Goal: Information Seeking & Learning: Learn about a topic

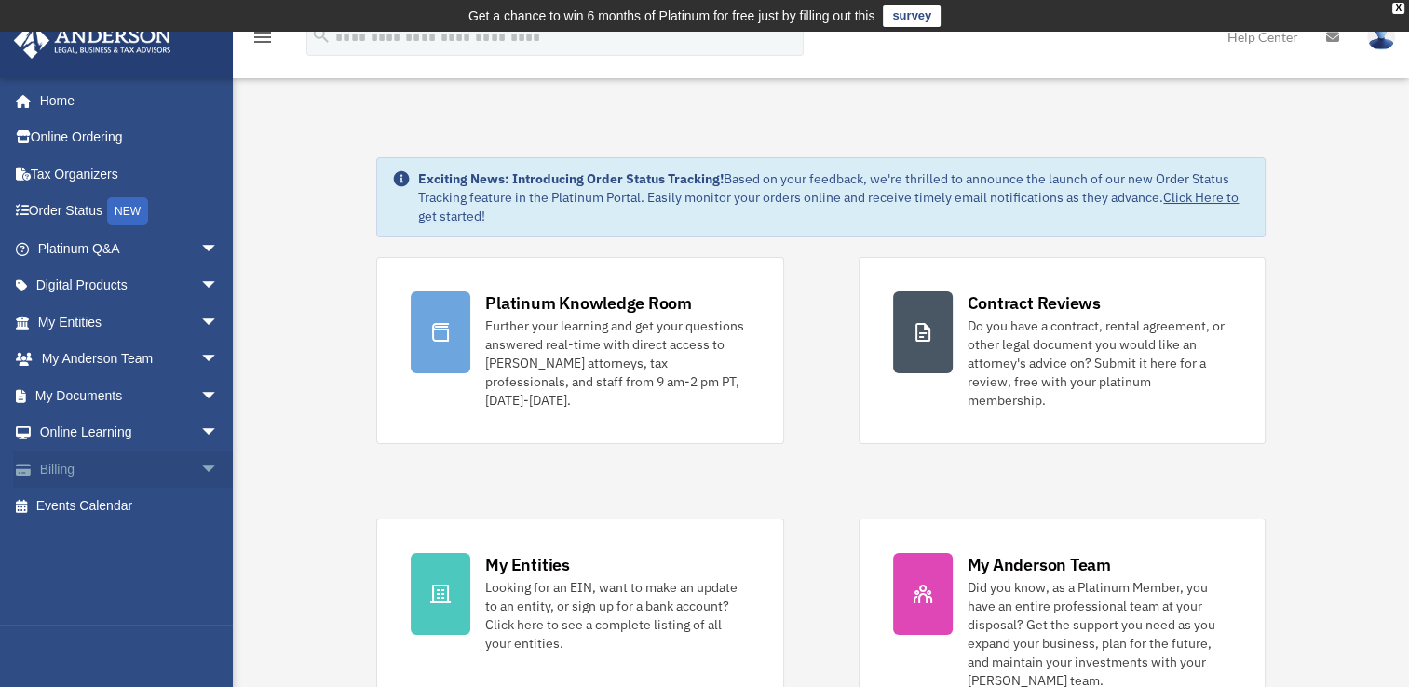
click at [53, 460] on link "Billing arrow_drop_down" at bounding box center [130, 469] width 234 height 37
click at [200, 473] on span "arrow_drop_down" at bounding box center [218, 470] width 37 height 38
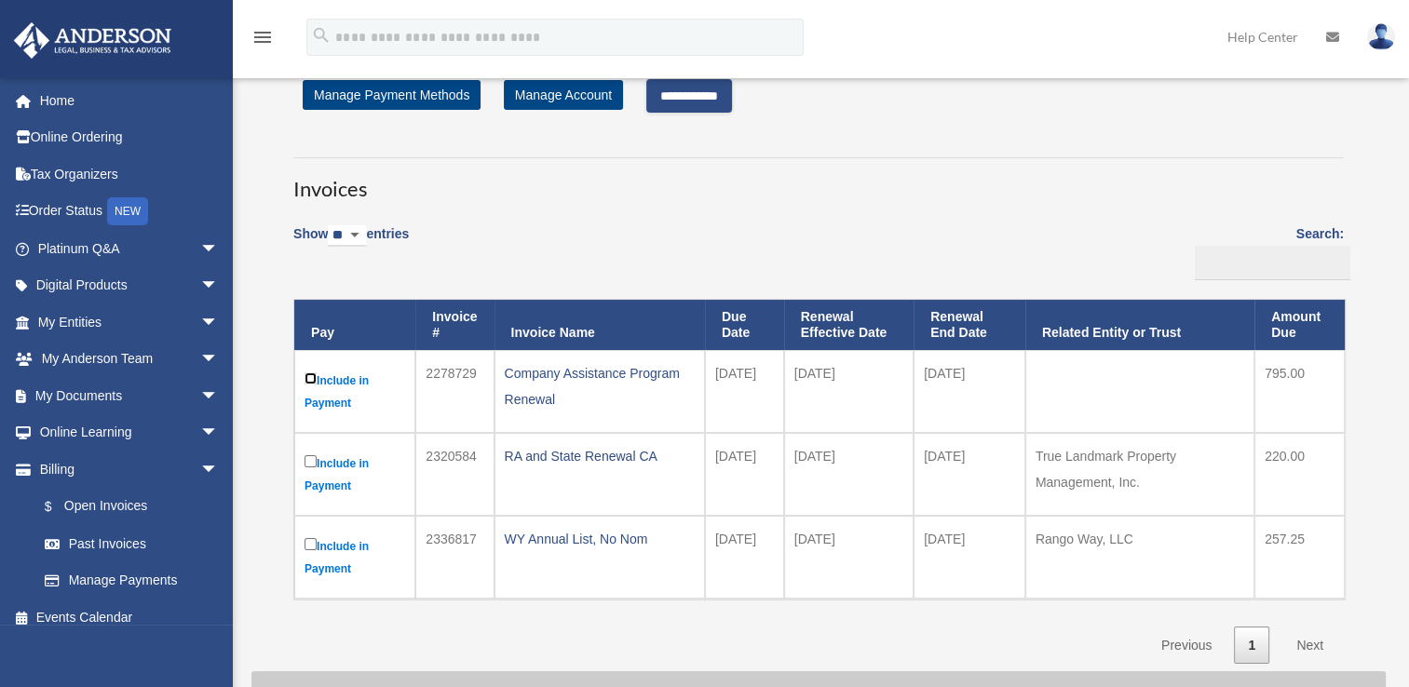
scroll to position [67, 0]
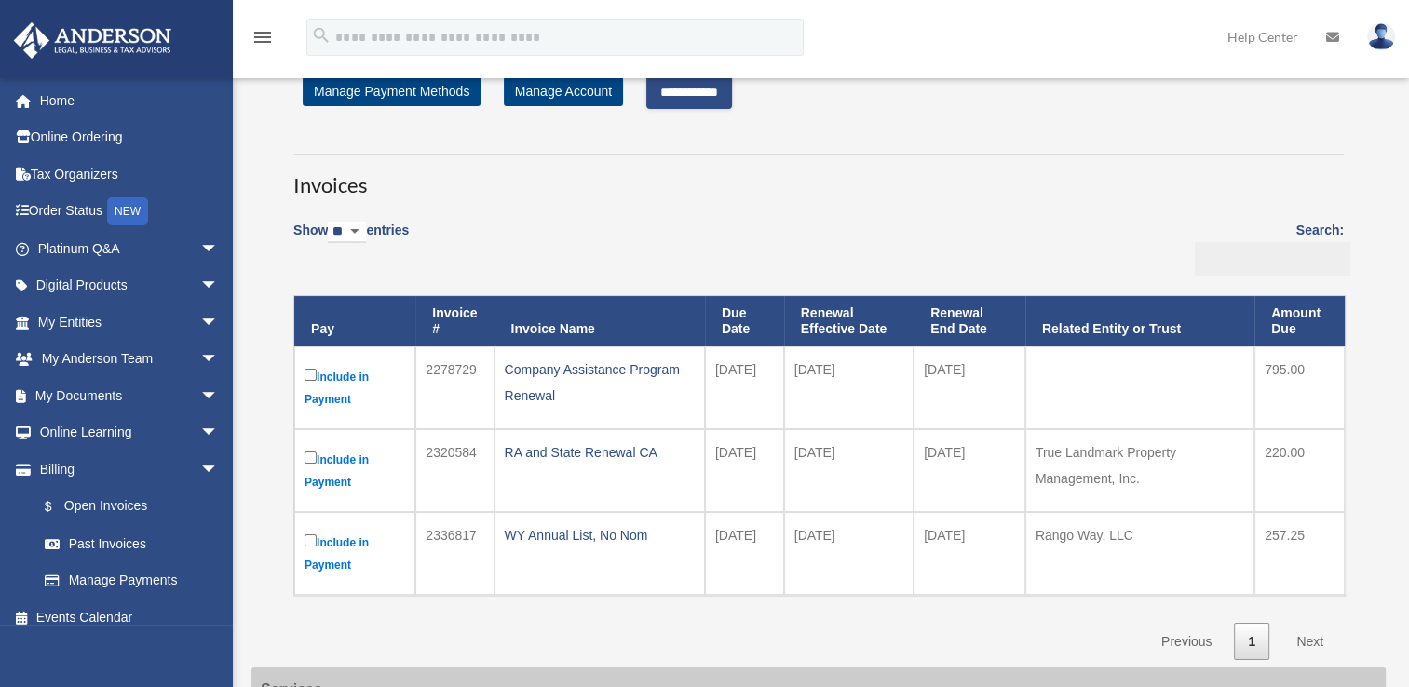
click at [717, 91] on input "**********" at bounding box center [689, 92] width 86 height 34
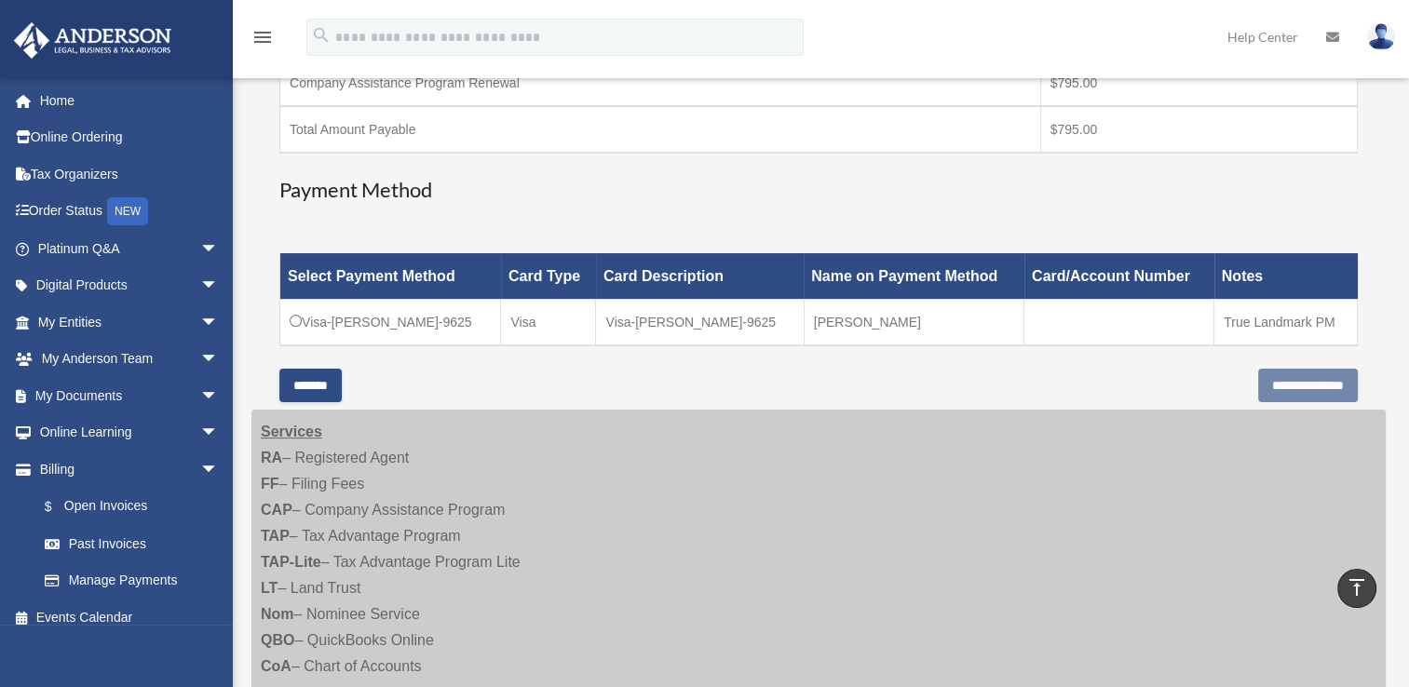
scroll to position [403, 0]
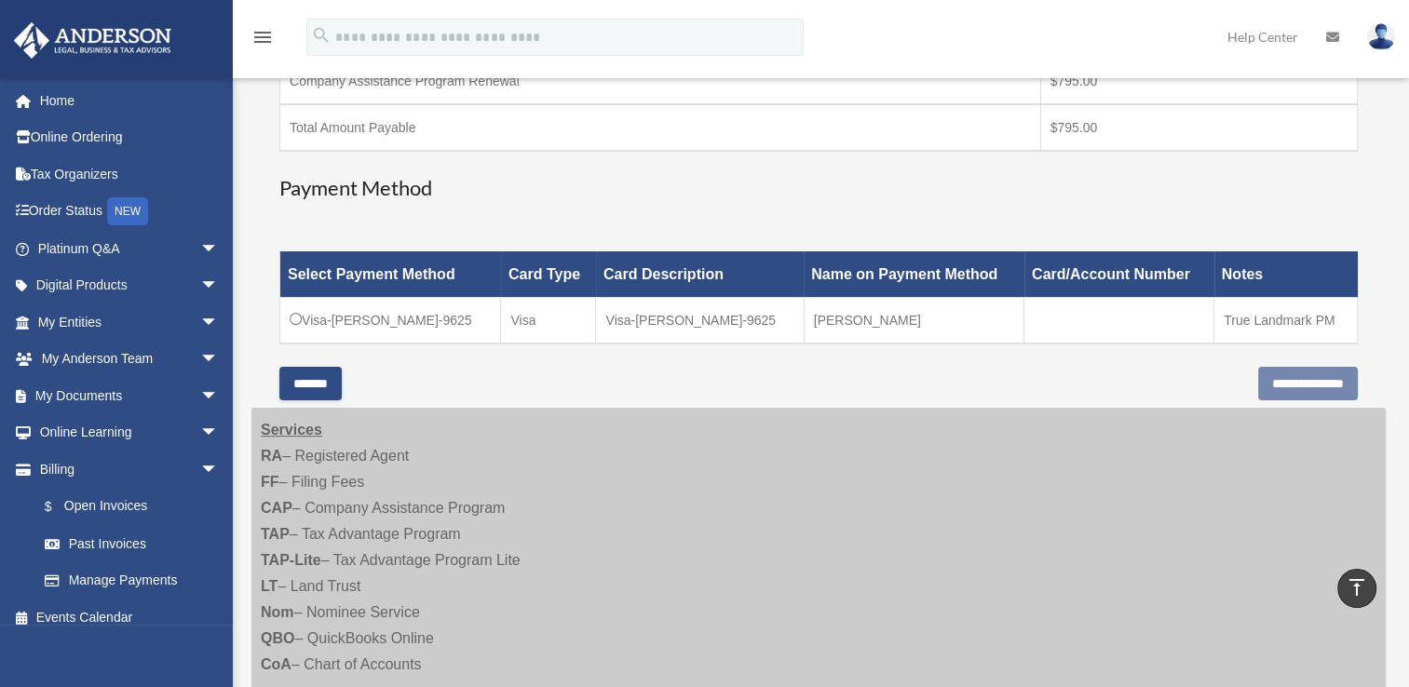
click at [335, 367] on input "*******" at bounding box center [310, 384] width 62 height 34
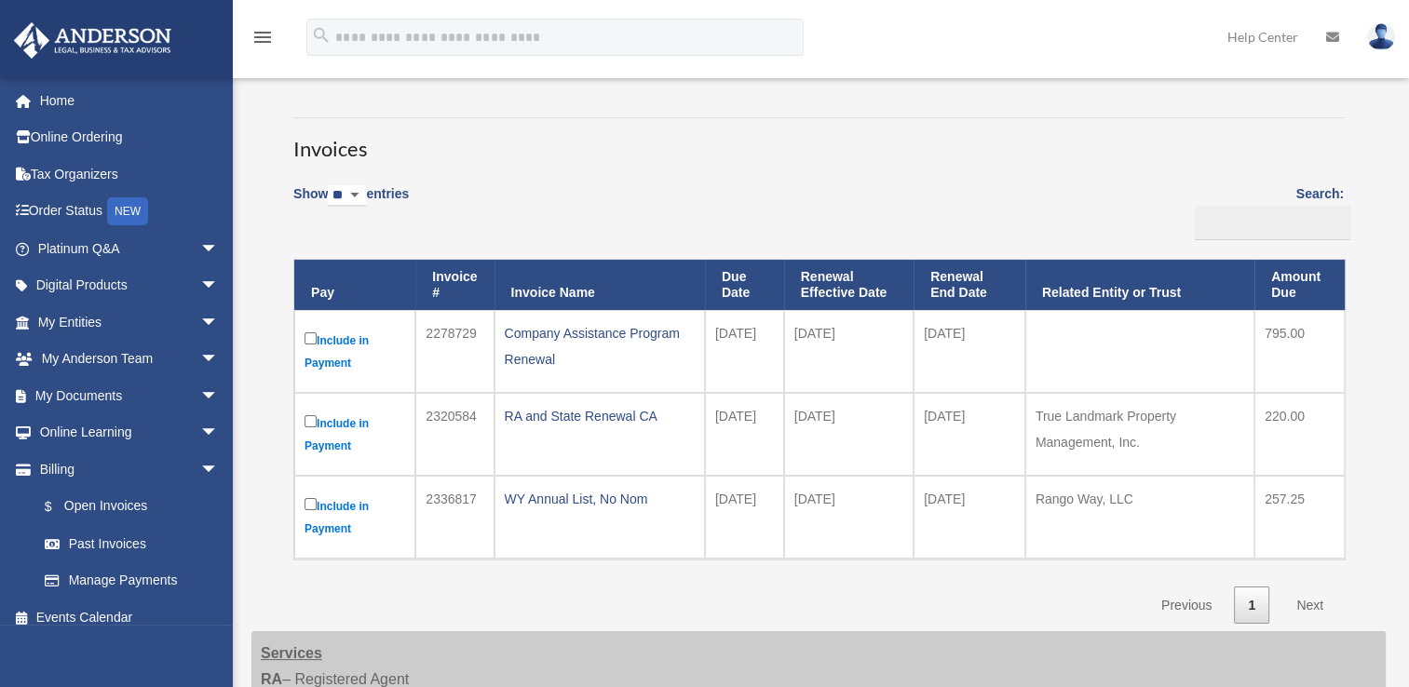
scroll to position [0, 0]
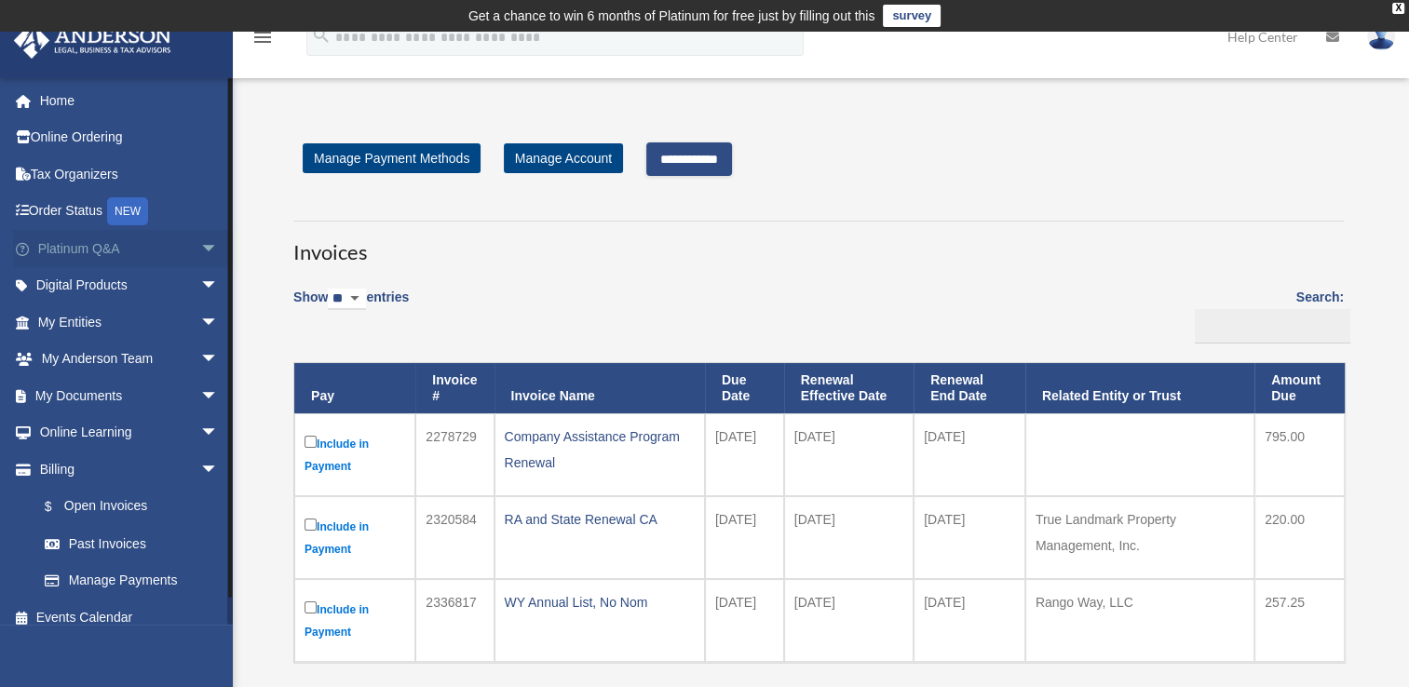
click at [200, 254] on span "arrow_drop_down" at bounding box center [218, 249] width 37 height 38
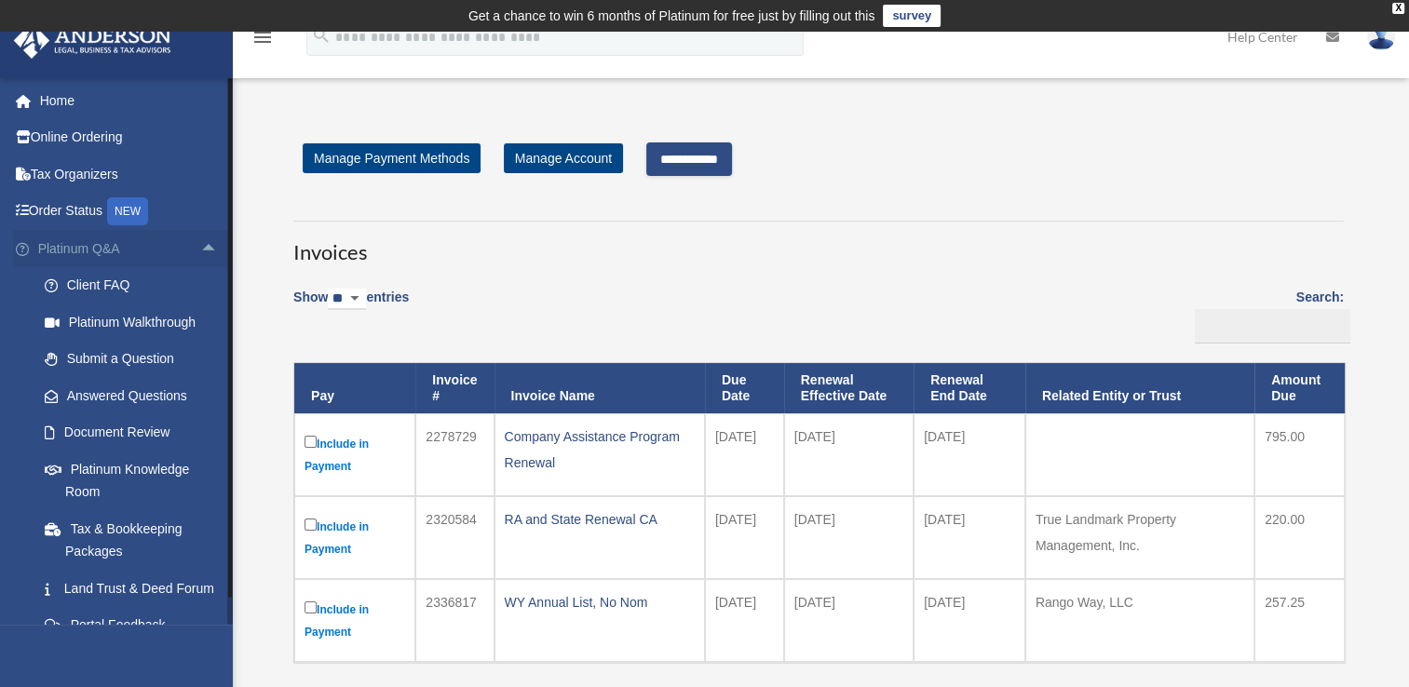
click at [213, 245] on span "arrow_drop_up" at bounding box center [218, 249] width 37 height 38
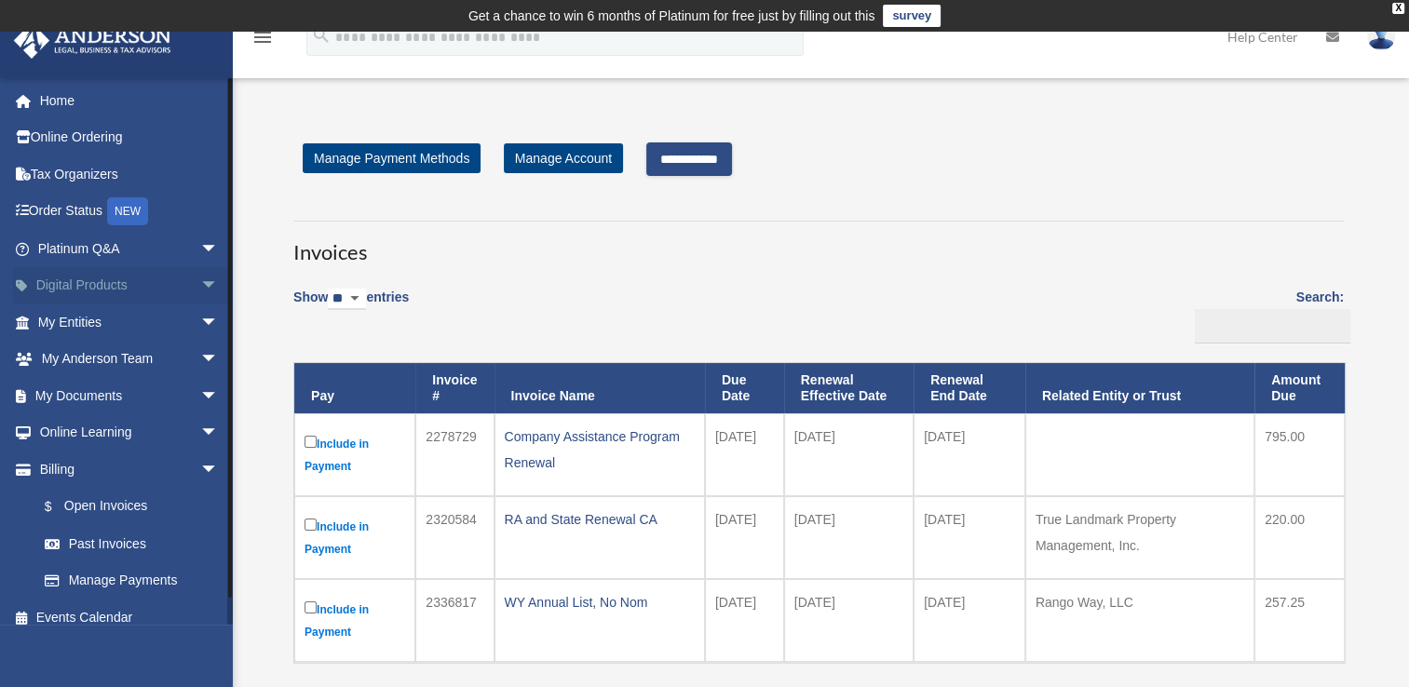
click at [200, 286] on span "arrow_drop_down" at bounding box center [218, 286] width 37 height 38
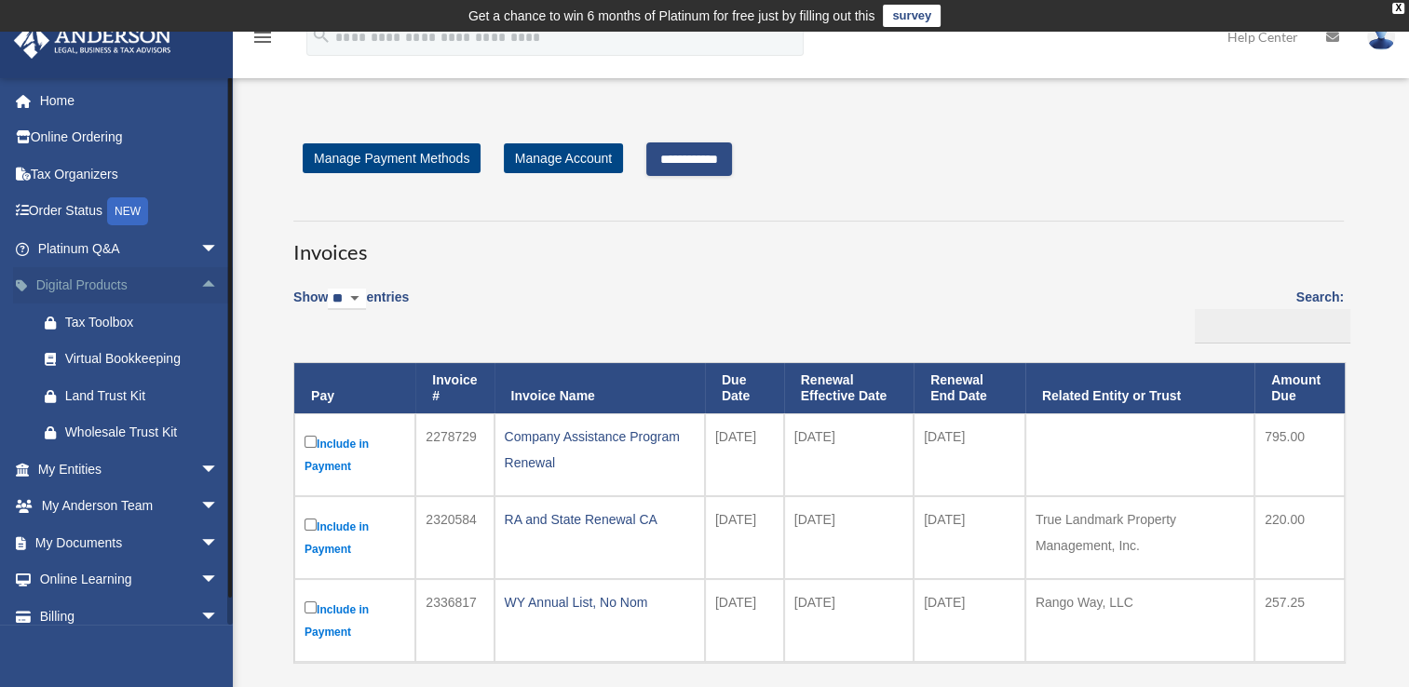
click at [74, 278] on link "Digital Products arrow_drop_up" at bounding box center [130, 285] width 234 height 37
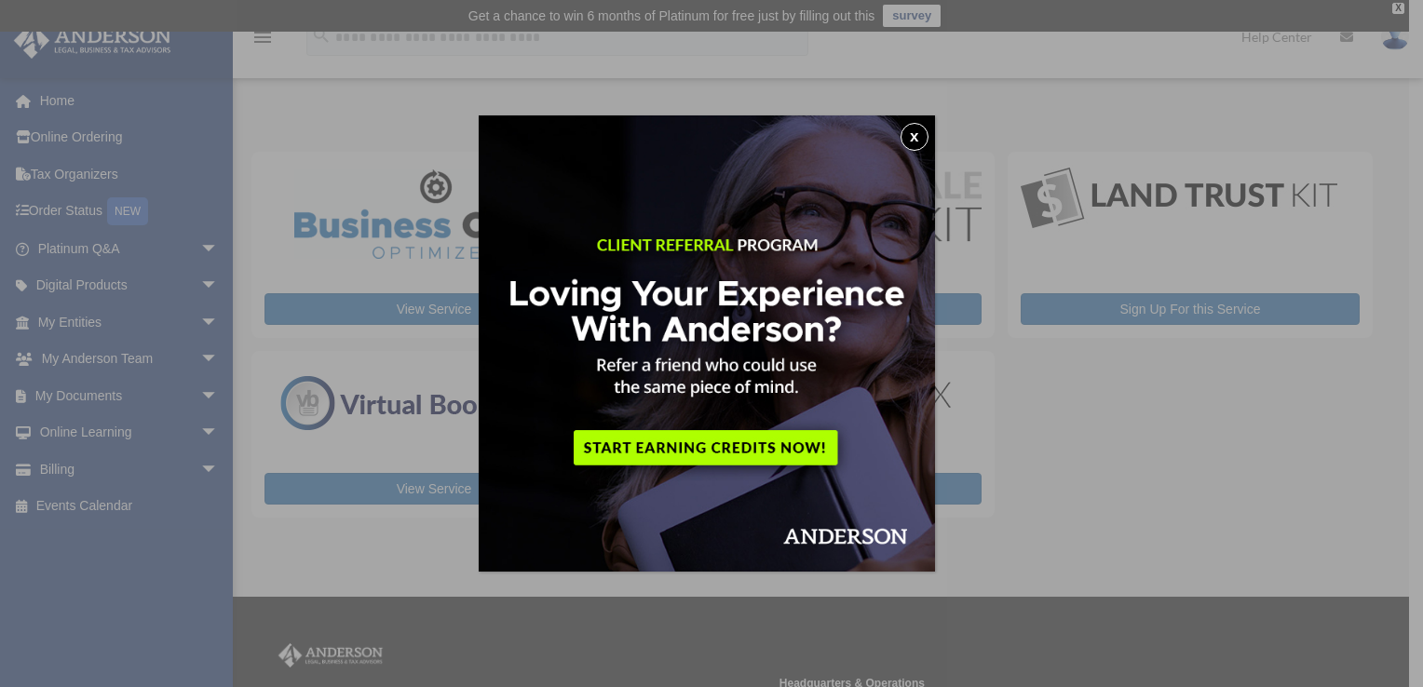
click at [909, 140] on button "x" at bounding box center [915, 137] width 28 height 28
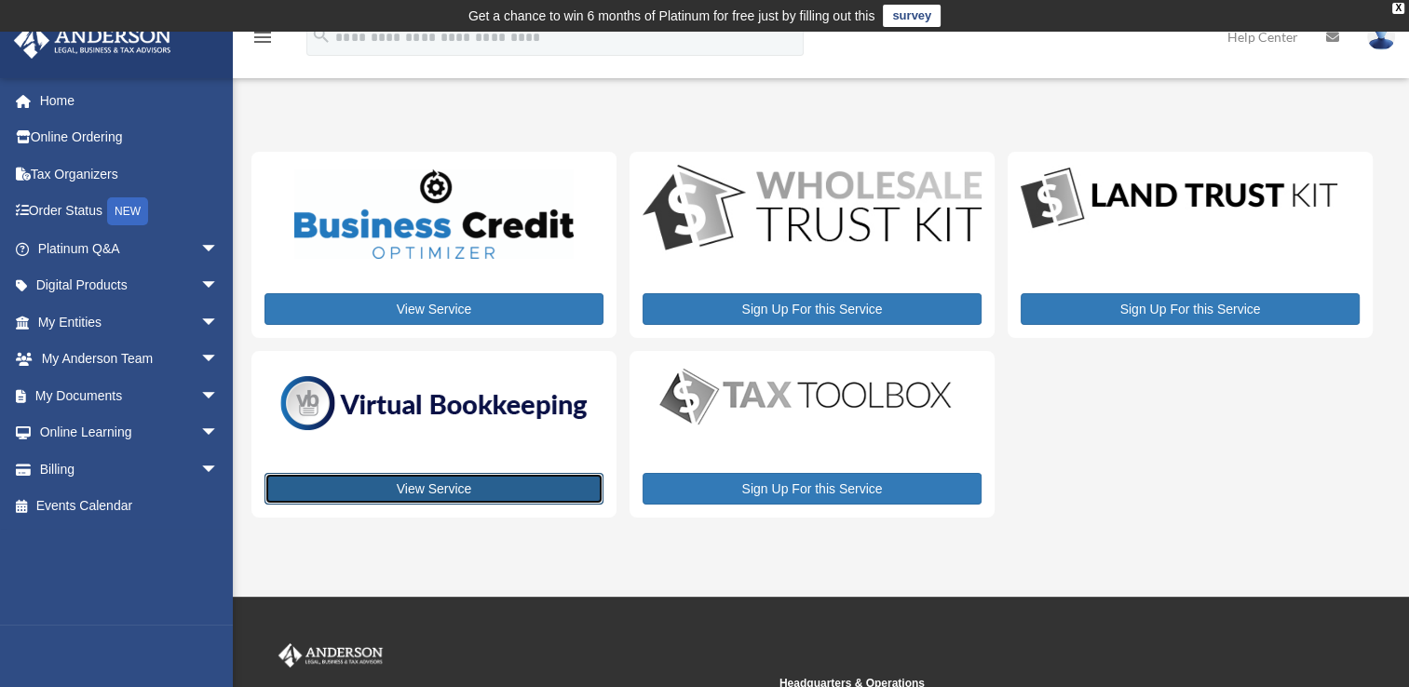
click at [439, 492] on link "View Service" at bounding box center [434, 489] width 339 height 32
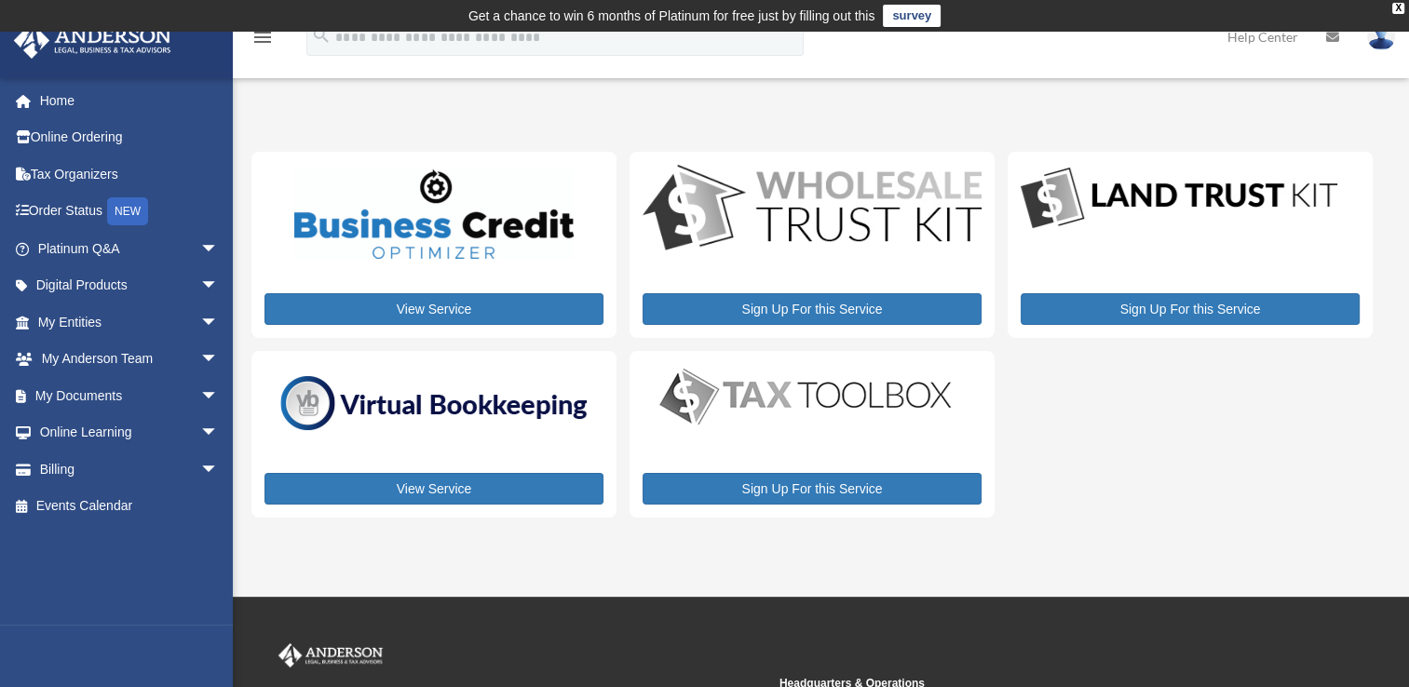
click at [822, 378] on img at bounding box center [806, 396] width 326 height 65
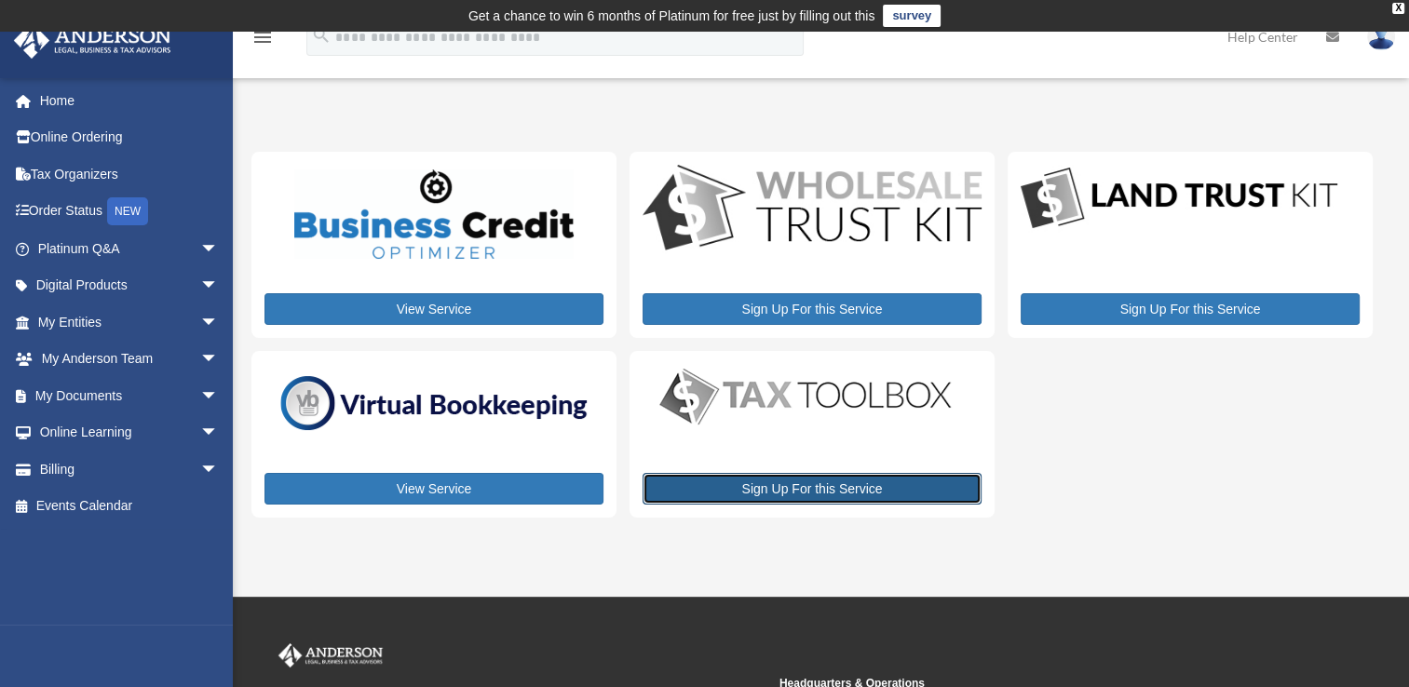
drag, startPoint x: 723, startPoint y: 479, endPoint x: 713, endPoint y: 491, distance: 15.9
click at [713, 491] on link "Sign Up For this Service" at bounding box center [812, 489] width 339 height 32
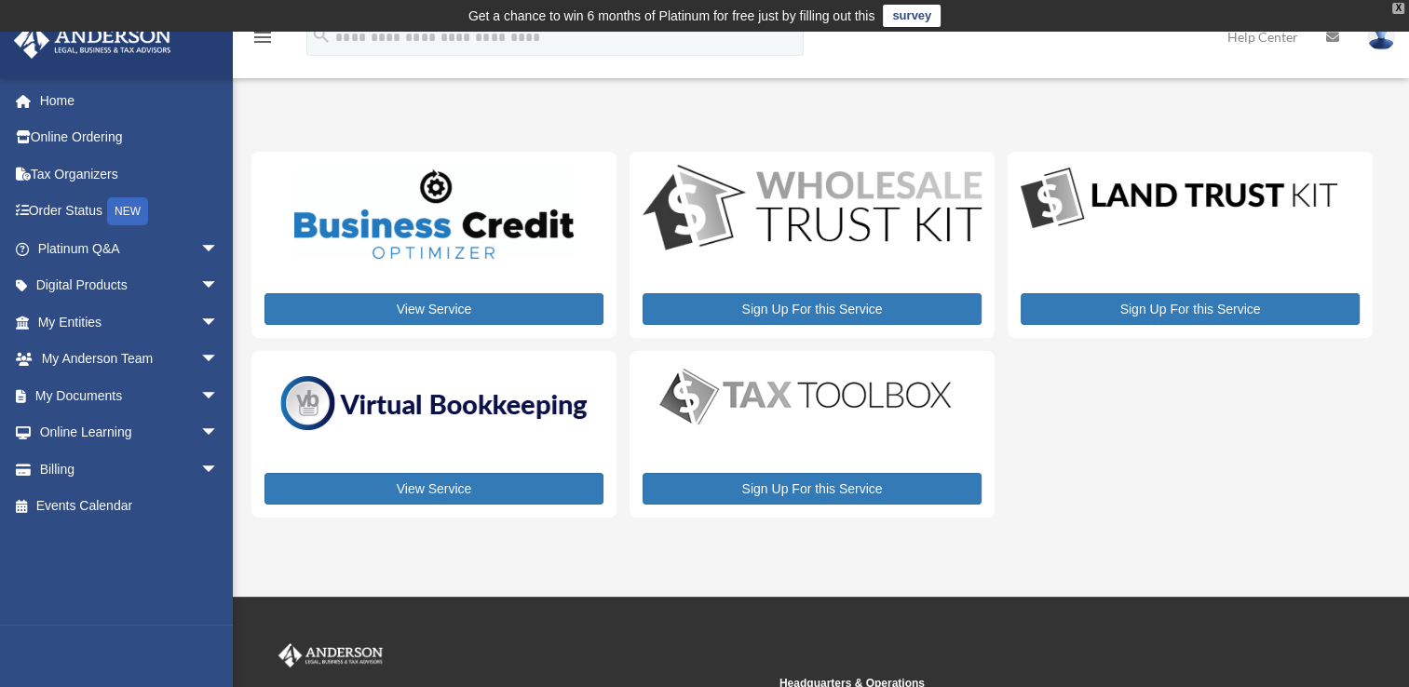
click at [1400, 9] on div "X" at bounding box center [1398, 8] width 12 height 11
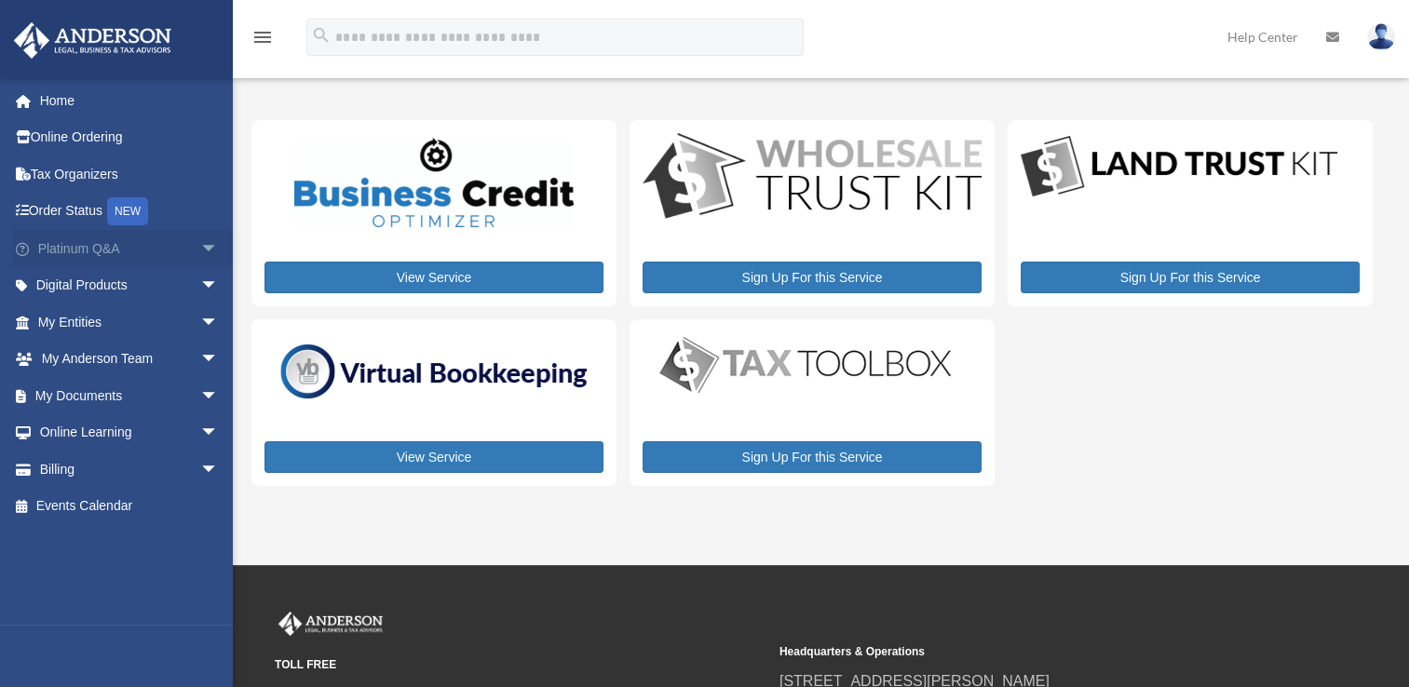
click at [83, 240] on link "Platinum Q&A arrow_drop_down" at bounding box center [130, 248] width 234 height 37
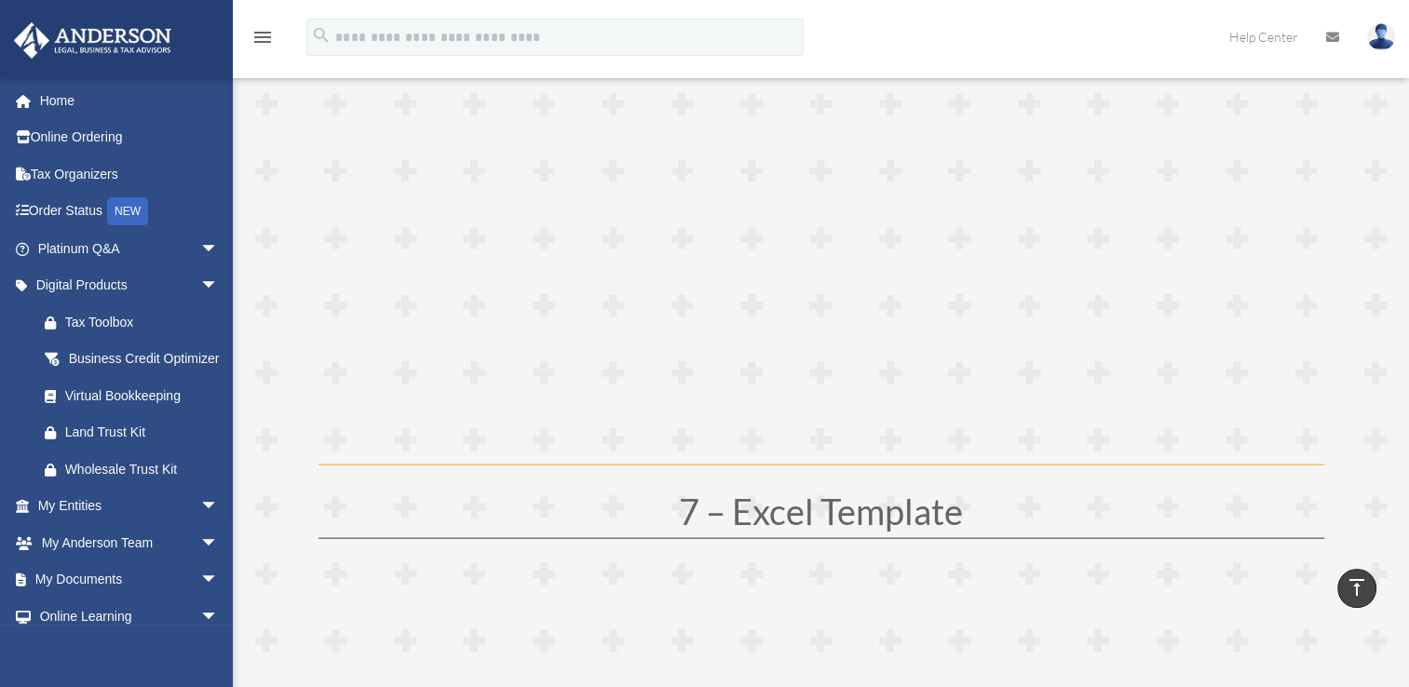
scroll to position [3968, 0]
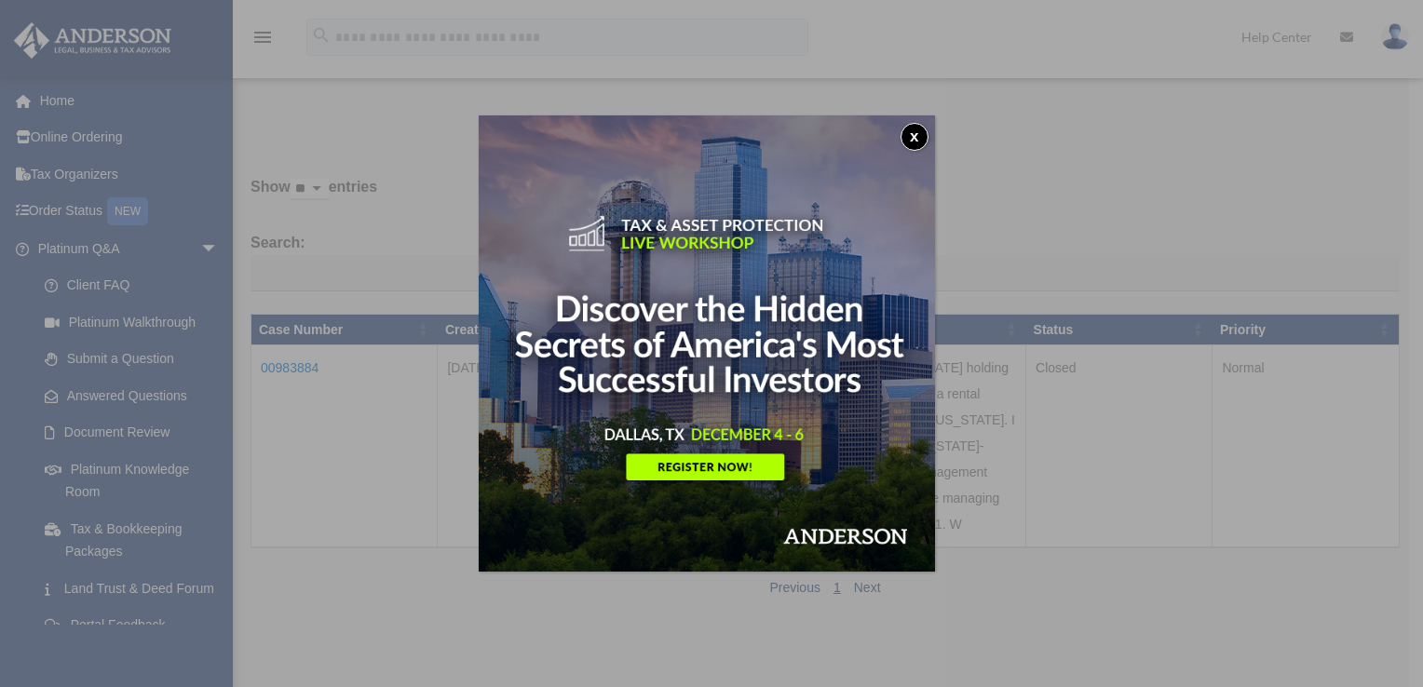
click at [916, 143] on button "x" at bounding box center [915, 137] width 28 height 28
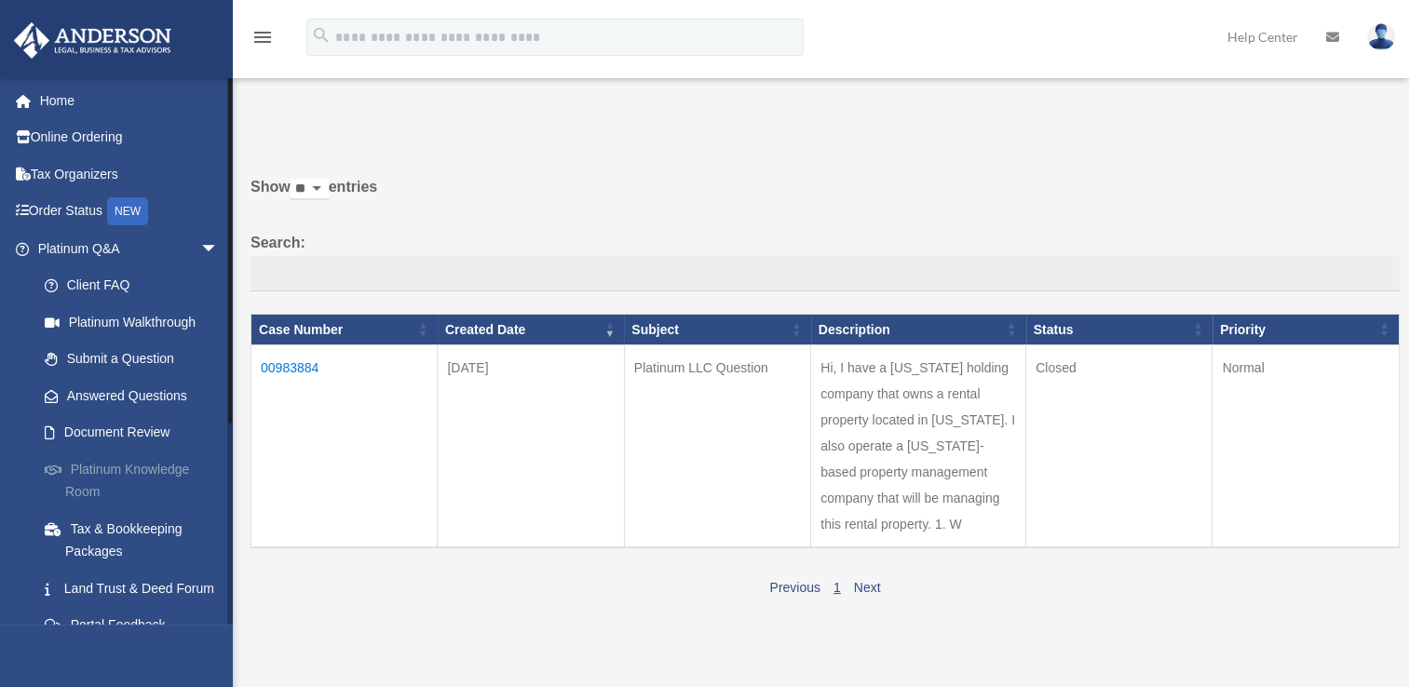
click at [115, 468] on link "Platinum Knowledge Room" at bounding box center [136, 481] width 221 height 60
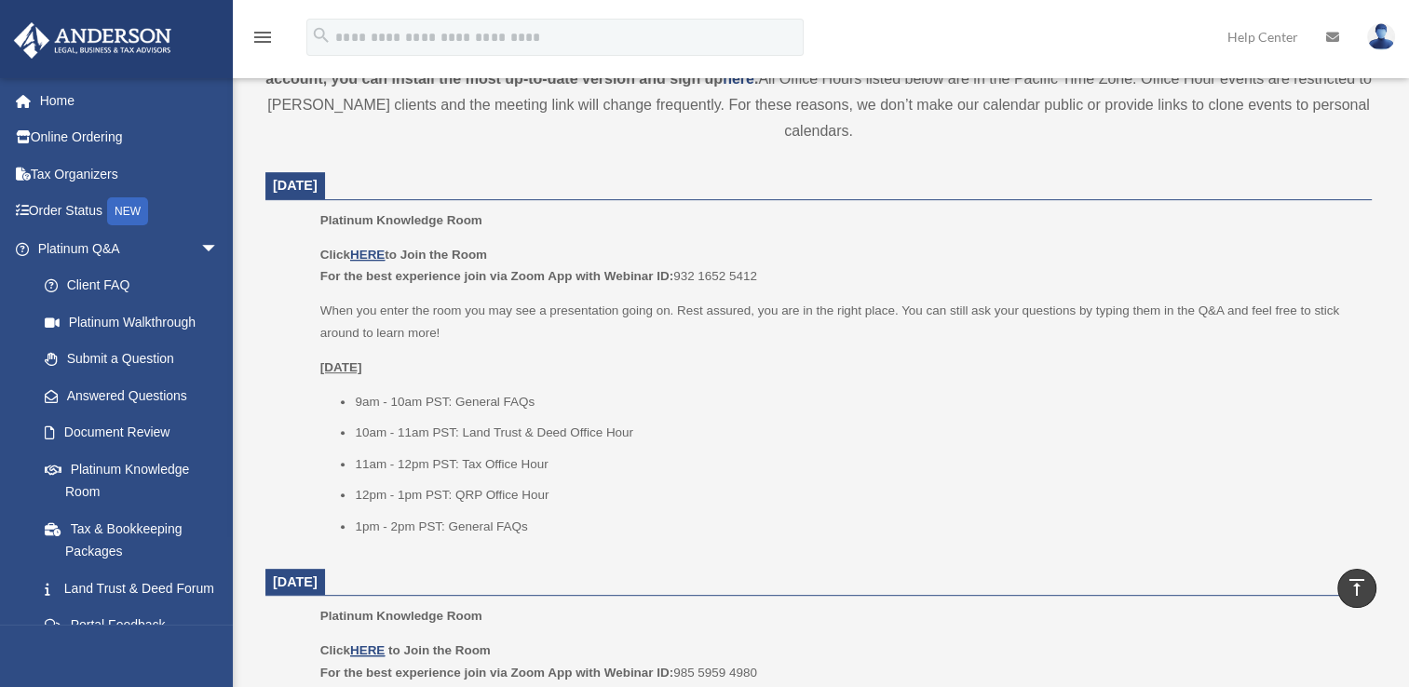
scroll to position [681, 0]
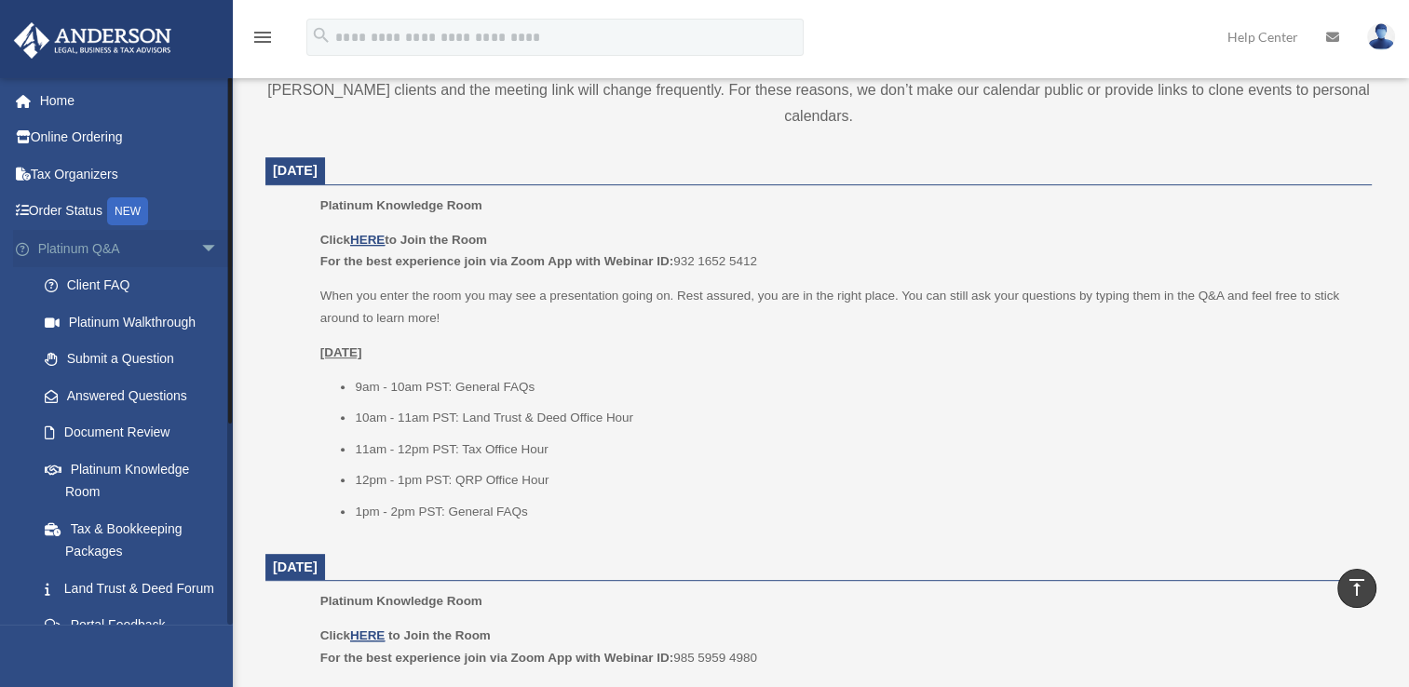
click at [200, 246] on span "arrow_drop_down" at bounding box center [218, 249] width 37 height 38
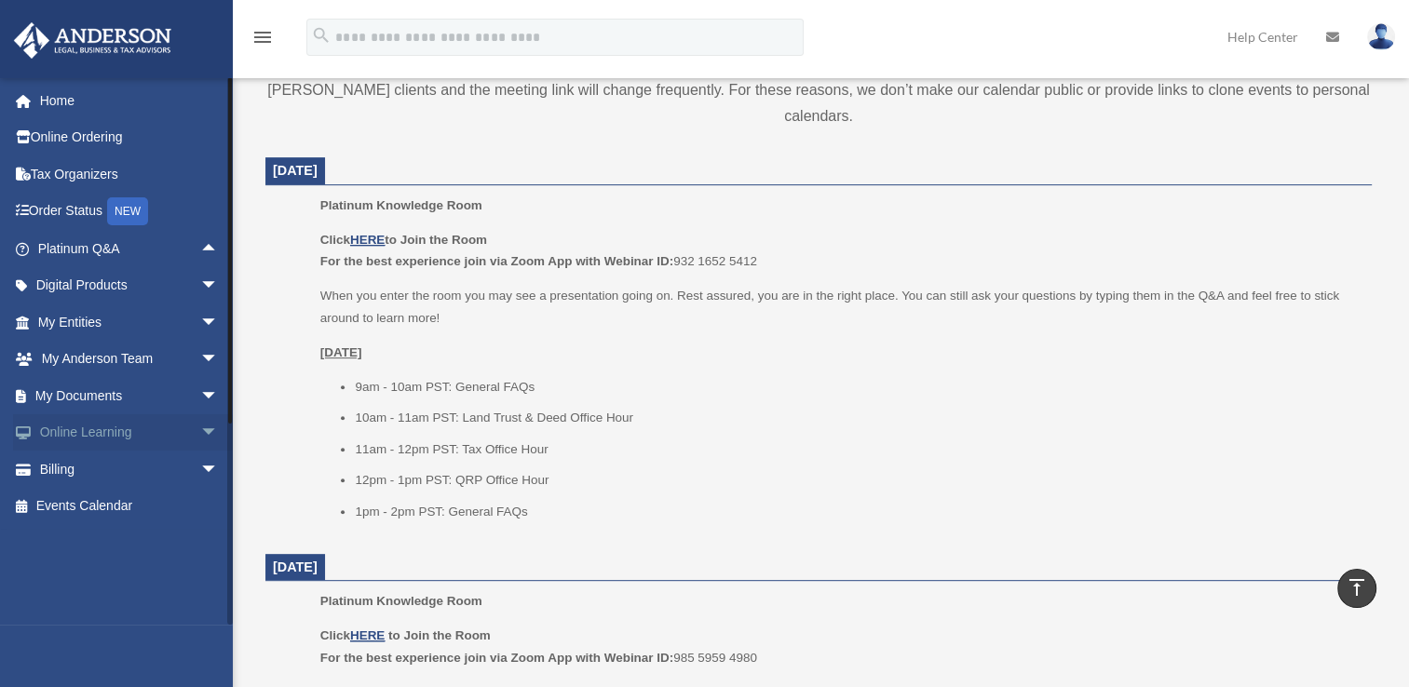
click at [200, 428] on span "arrow_drop_down" at bounding box center [218, 433] width 37 height 38
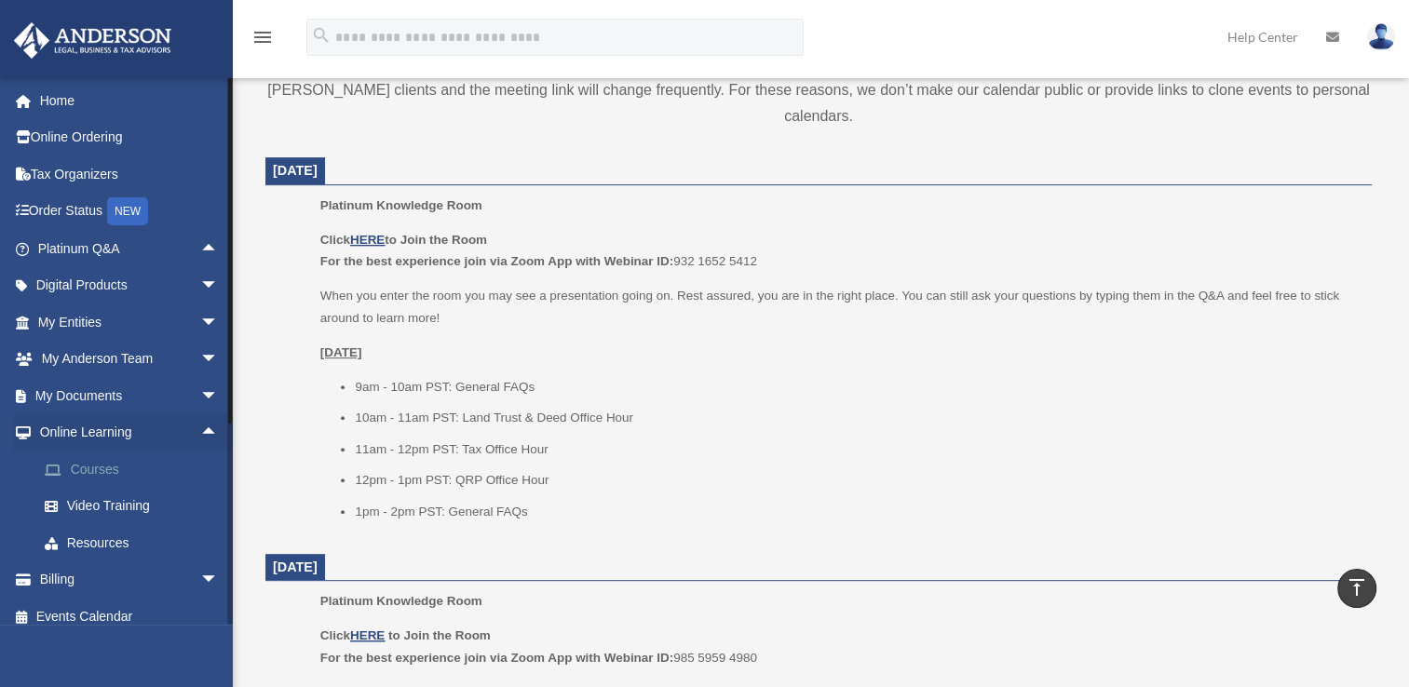
click at [104, 467] on link "Courses" at bounding box center [136, 469] width 221 height 37
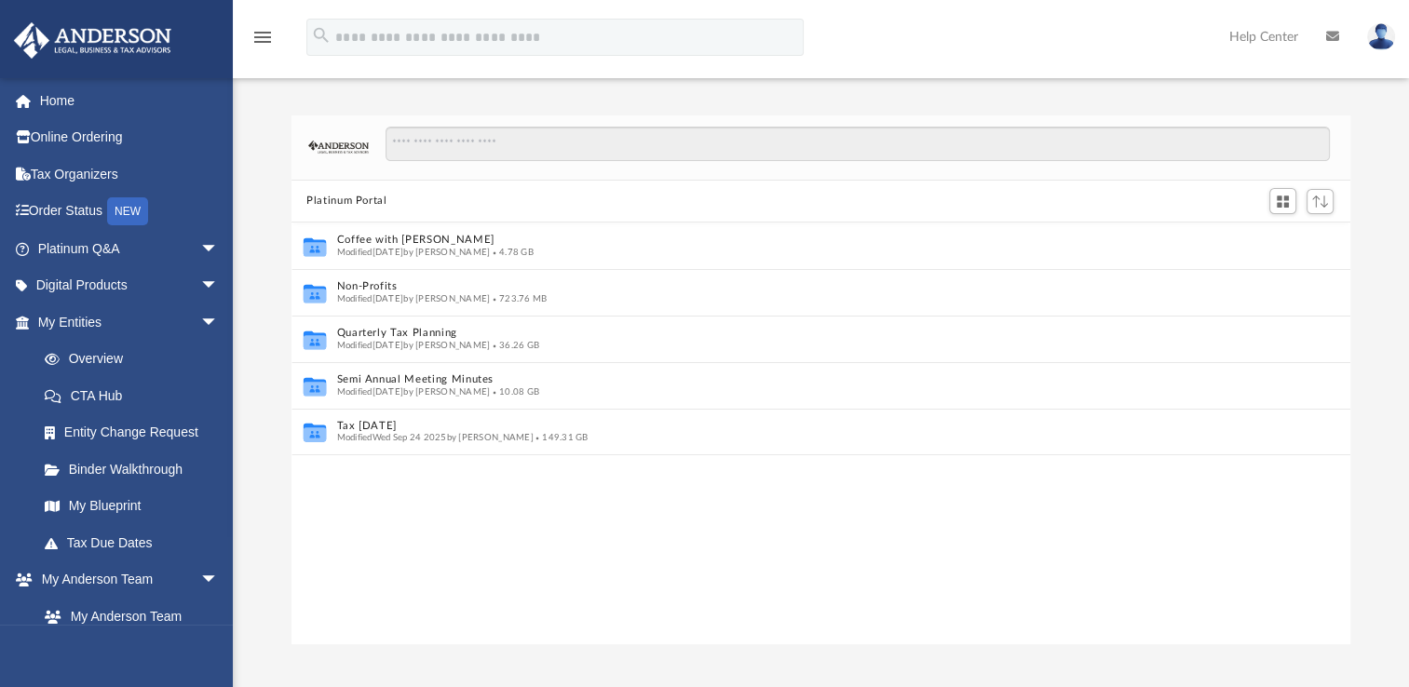
scroll to position [15, 15]
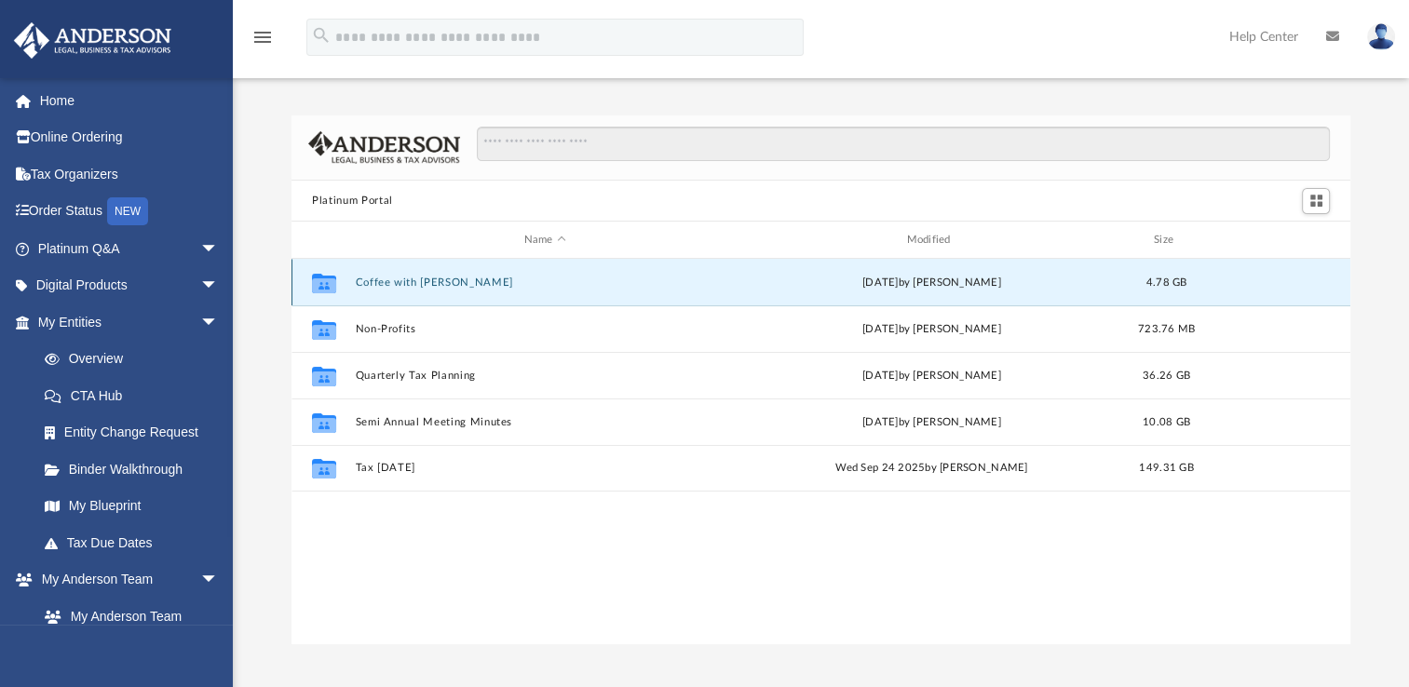
drag, startPoint x: 364, startPoint y: 279, endPoint x: 324, endPoint y: 279, distance: 40.1
click at [323, 285] on g "grid" at bounding box center [324, 284] width 24 height 20
drag, startPoint x: 394, startPoint y: 284, endPoint x: 376, endPoint y: 281, distance: 17.9
click at [376, 281] on button "Coffee with Carl" at bounding box center [545, 283] width 379 height 12
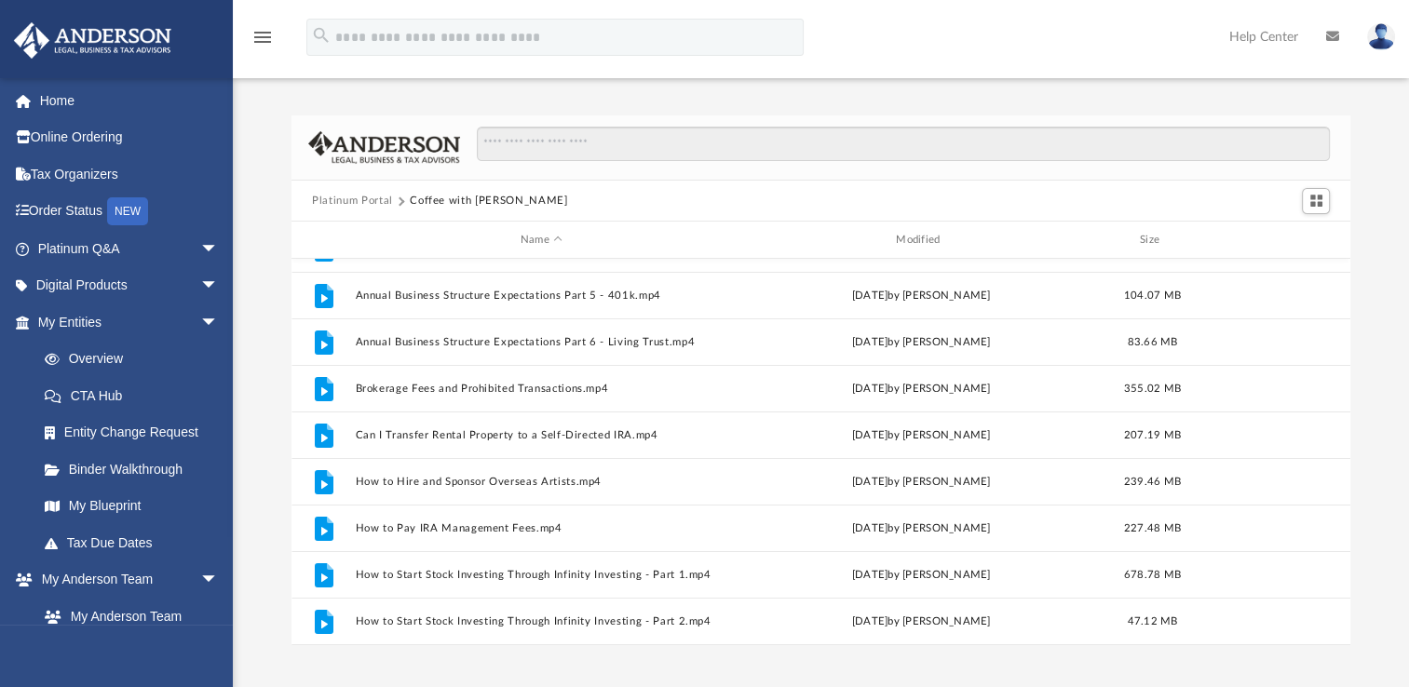
scroll to position [0, 0]
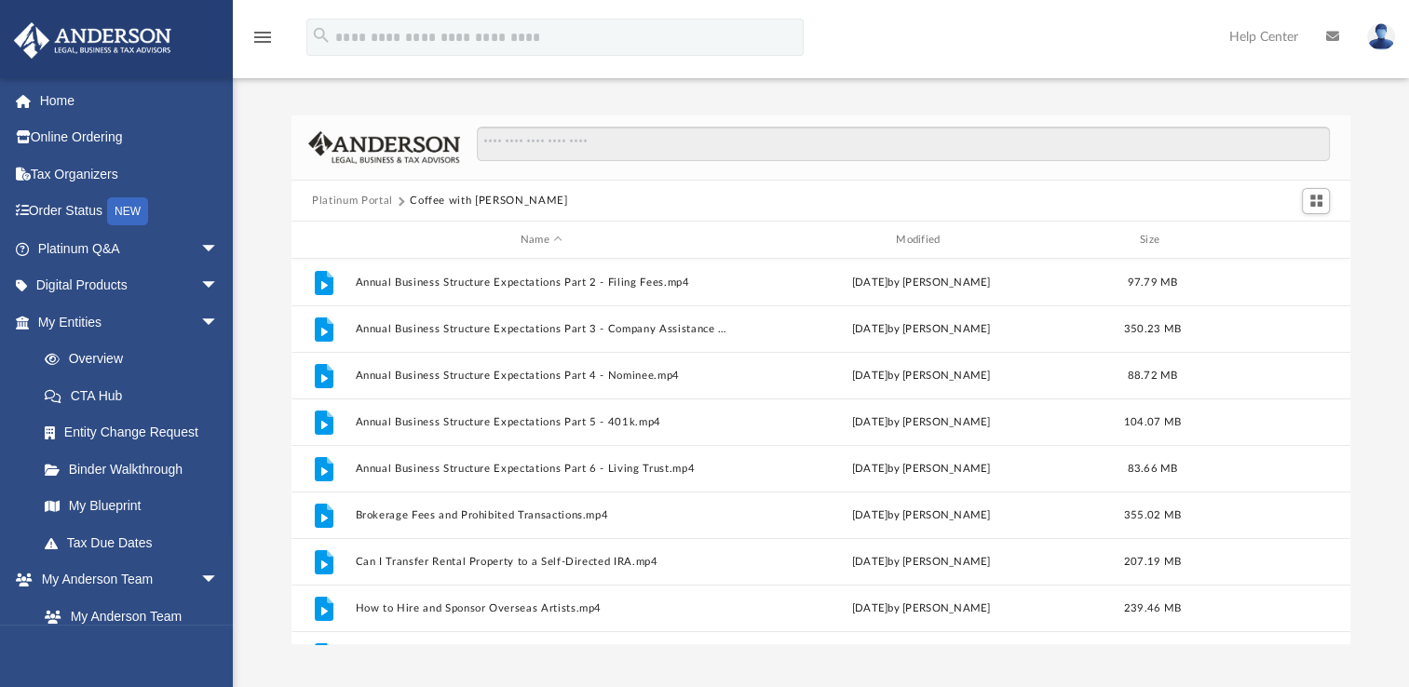
click at [365, 193] on button "Platinum Portal" at bounding box center [352, 201] width 81 height 17
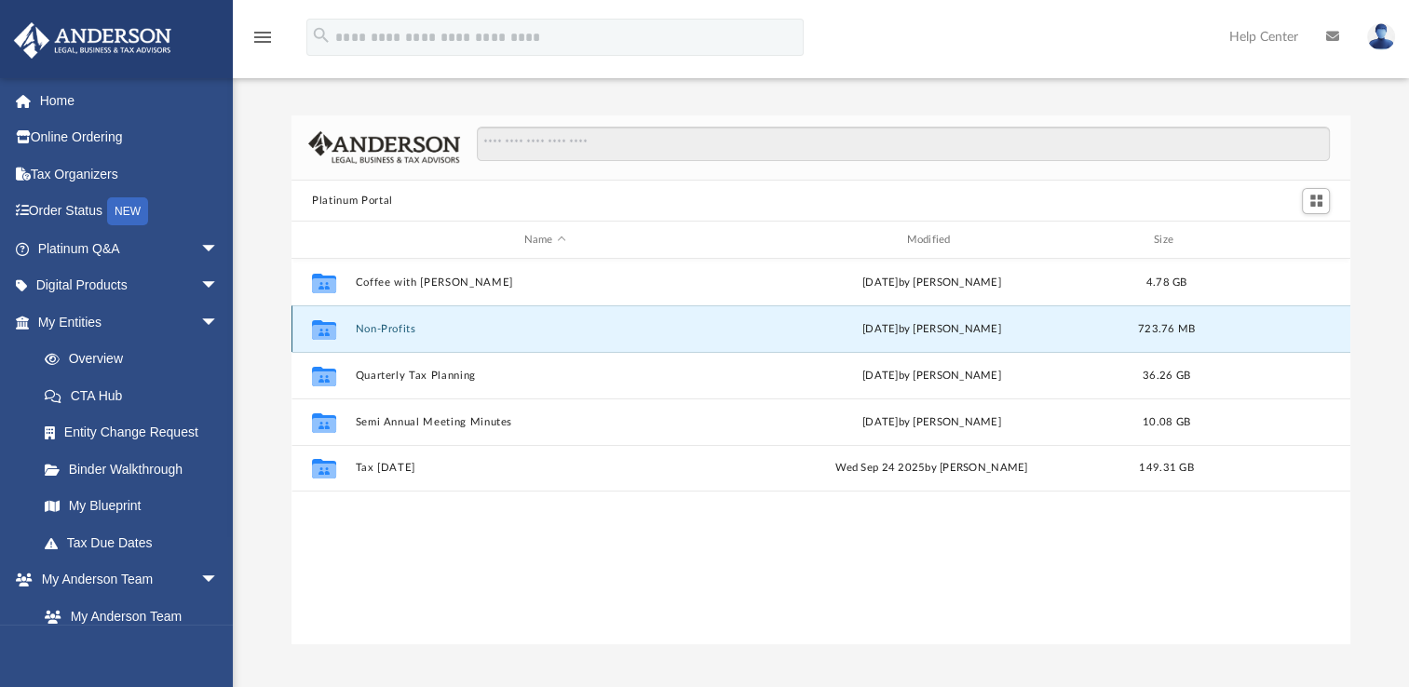
click at [383, 327] on button "Non-Profits" at bounding box center [545, 329] width 379 height 12
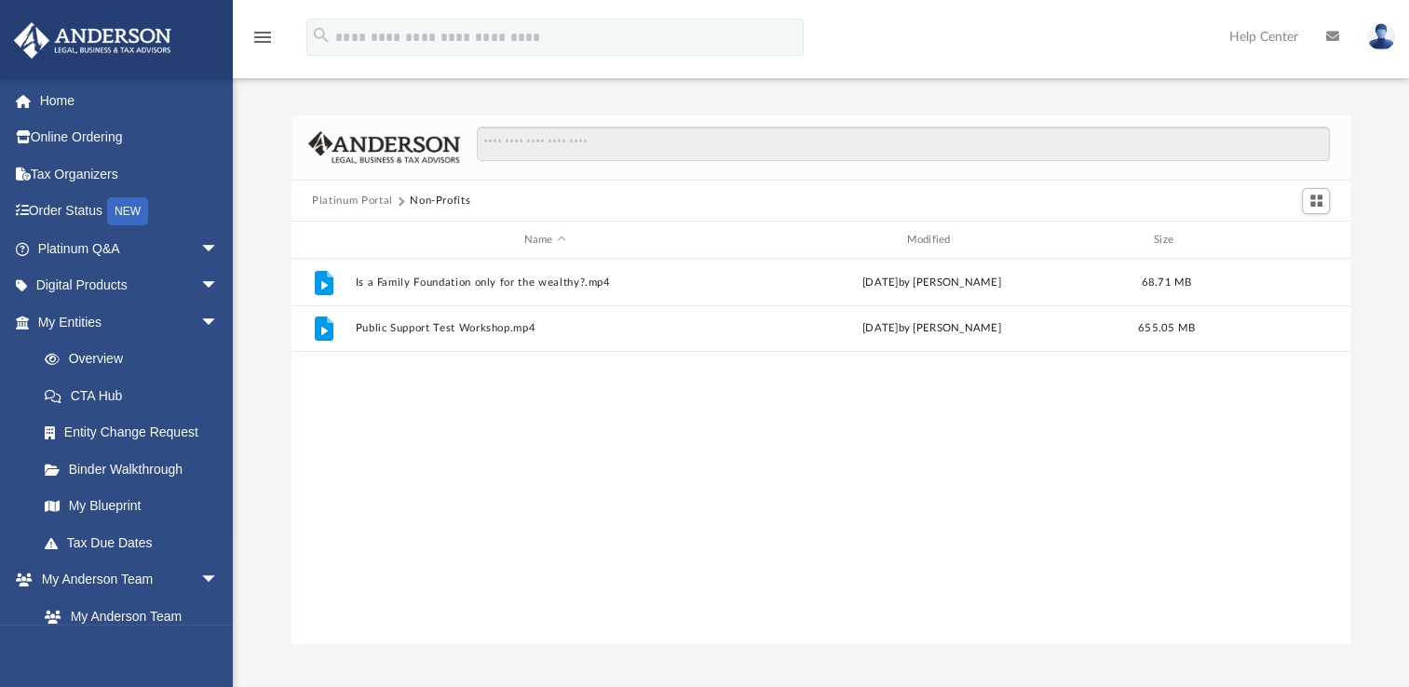
click at [342, 201] on button "Platinum Portal" at bounding box center [352, 201] width 81 height 17
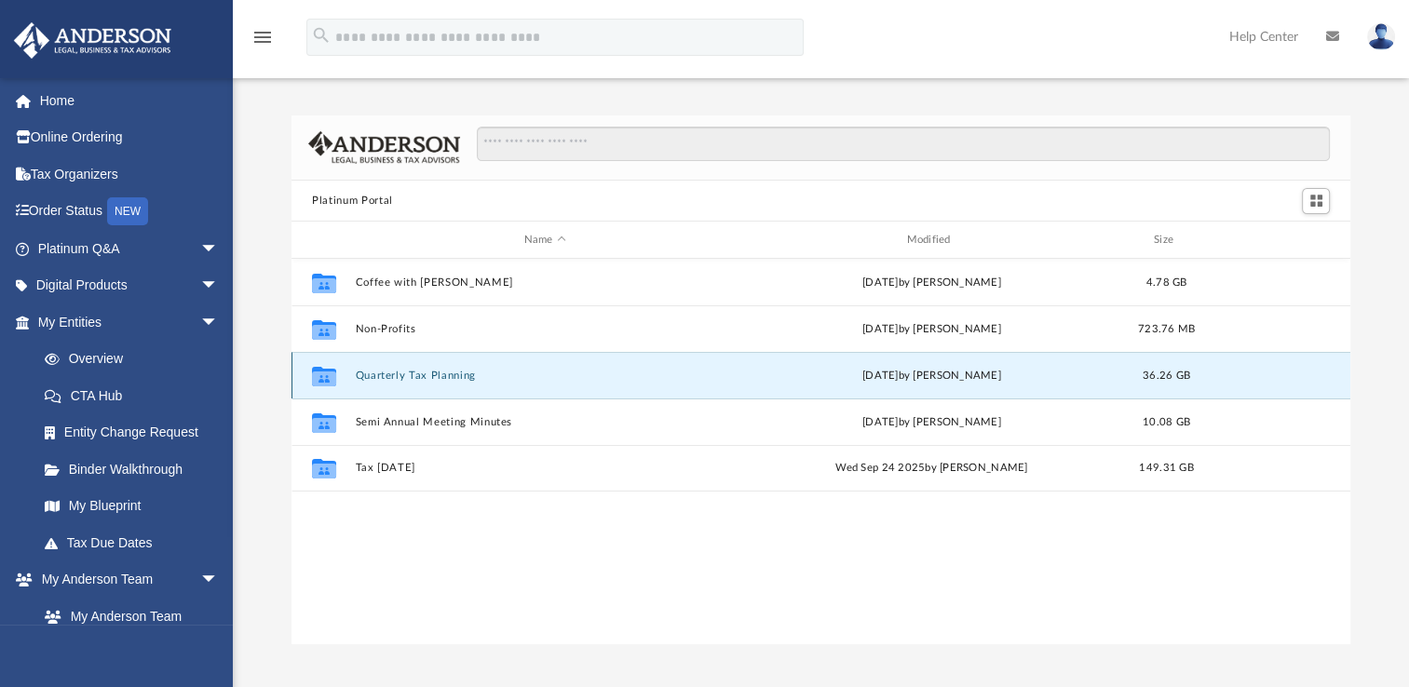
click at [414, 377] on button "Quarterly Tax Planning" at bounding box center [545, 376] width 379 height 12
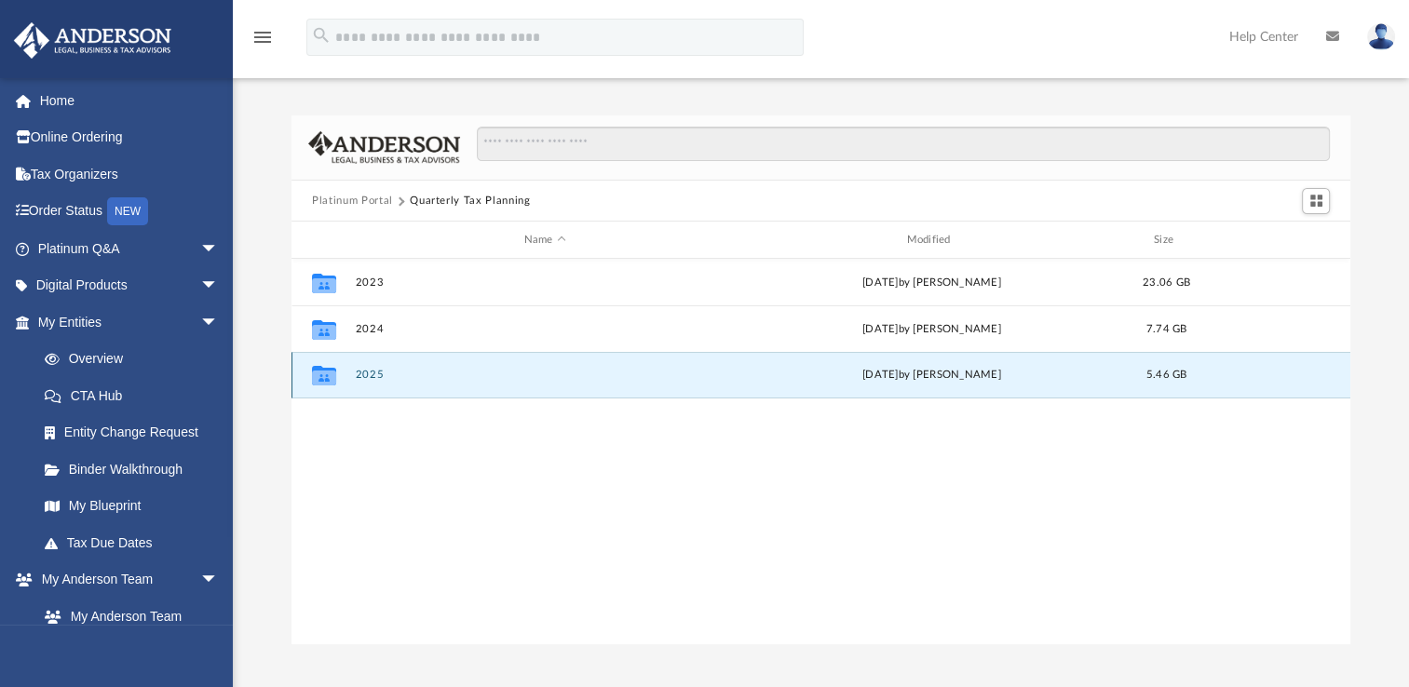
click at [374, 375] on button "2025" at bounding box center [545, 375] width 379 height 12
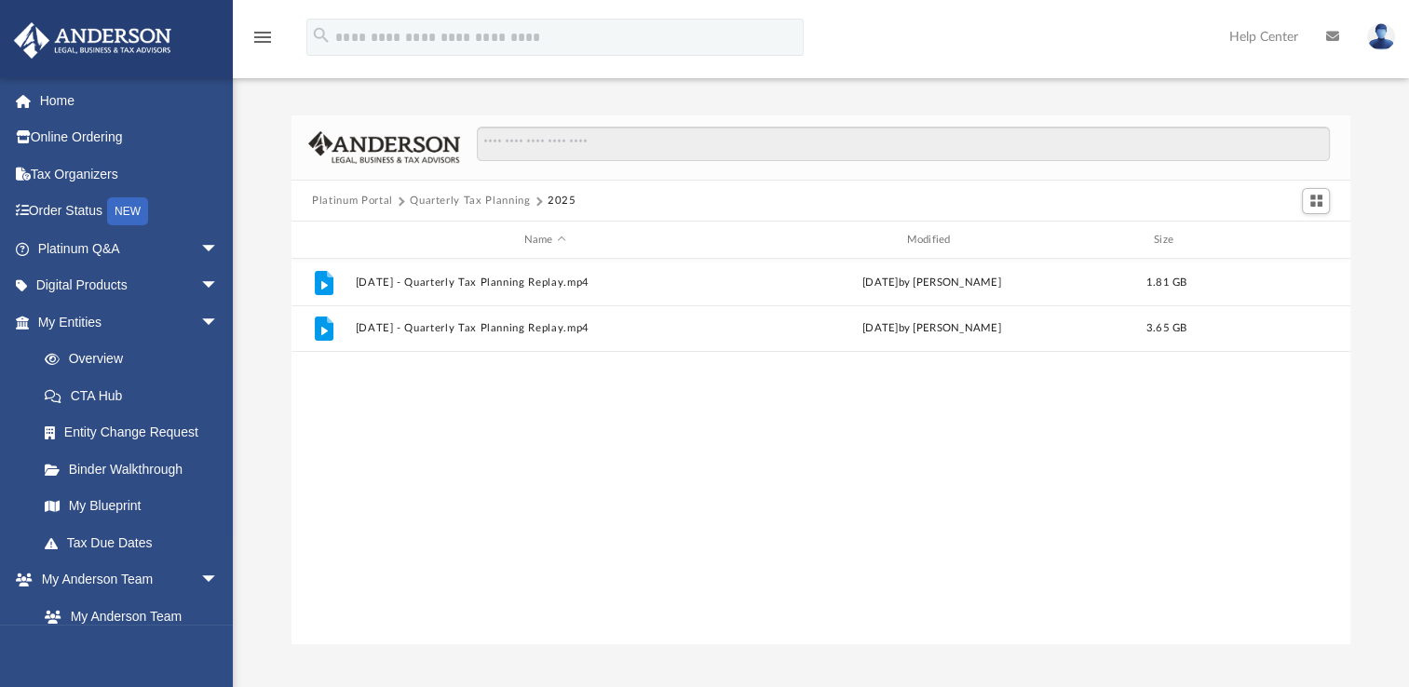
click at [347, 203] on button "Platinum Portal" at bounding box center [352, 201] width 81 height 17
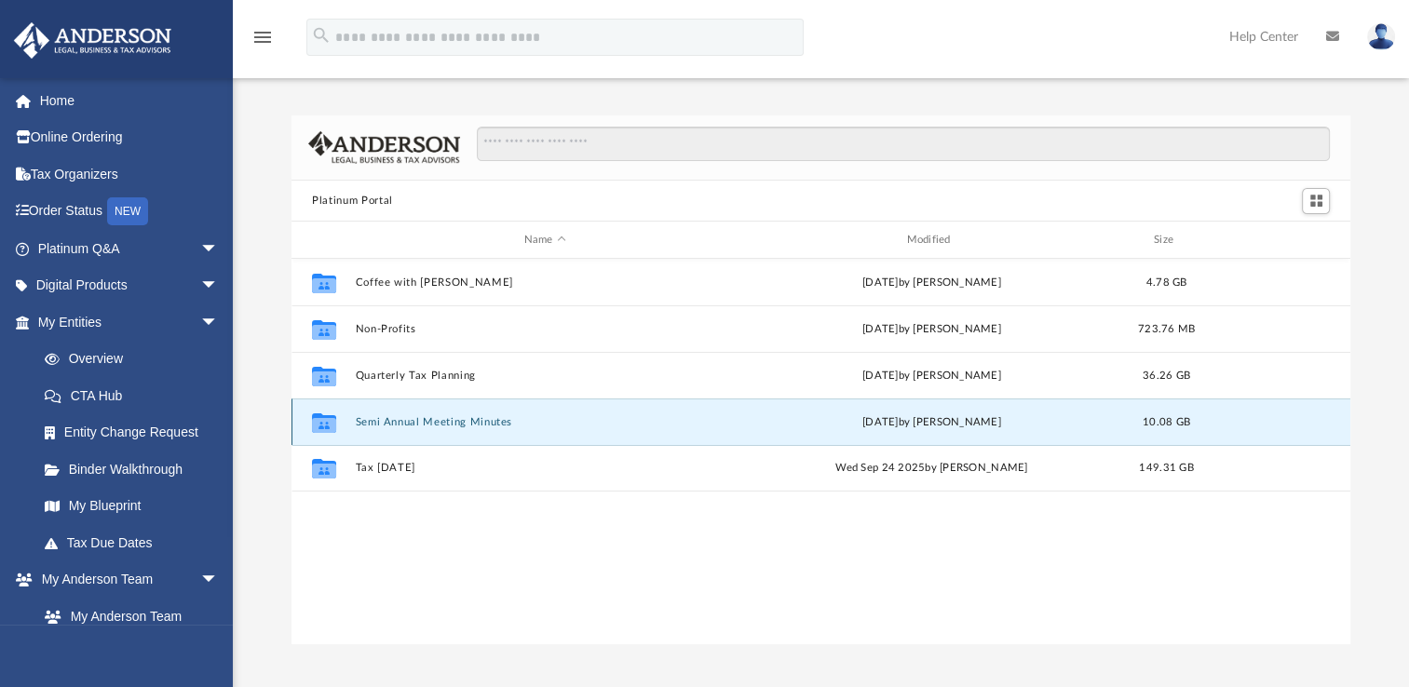
click at [440, 427] on button "Semi Annual Meeting Minutes" at bounding box center [545, 422] width 379 height 12
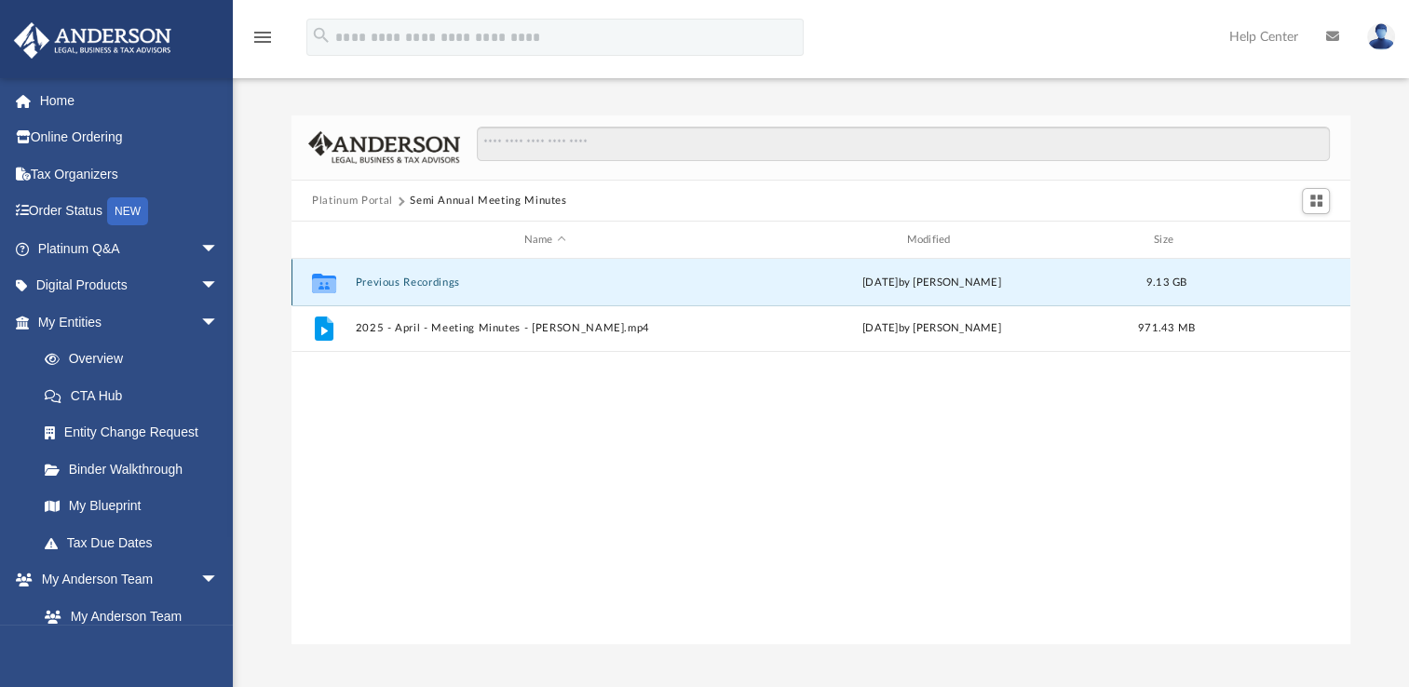
click at [397, 284] on button "Previous Recordings" at bounding box center [545, 283] width 379 height 12
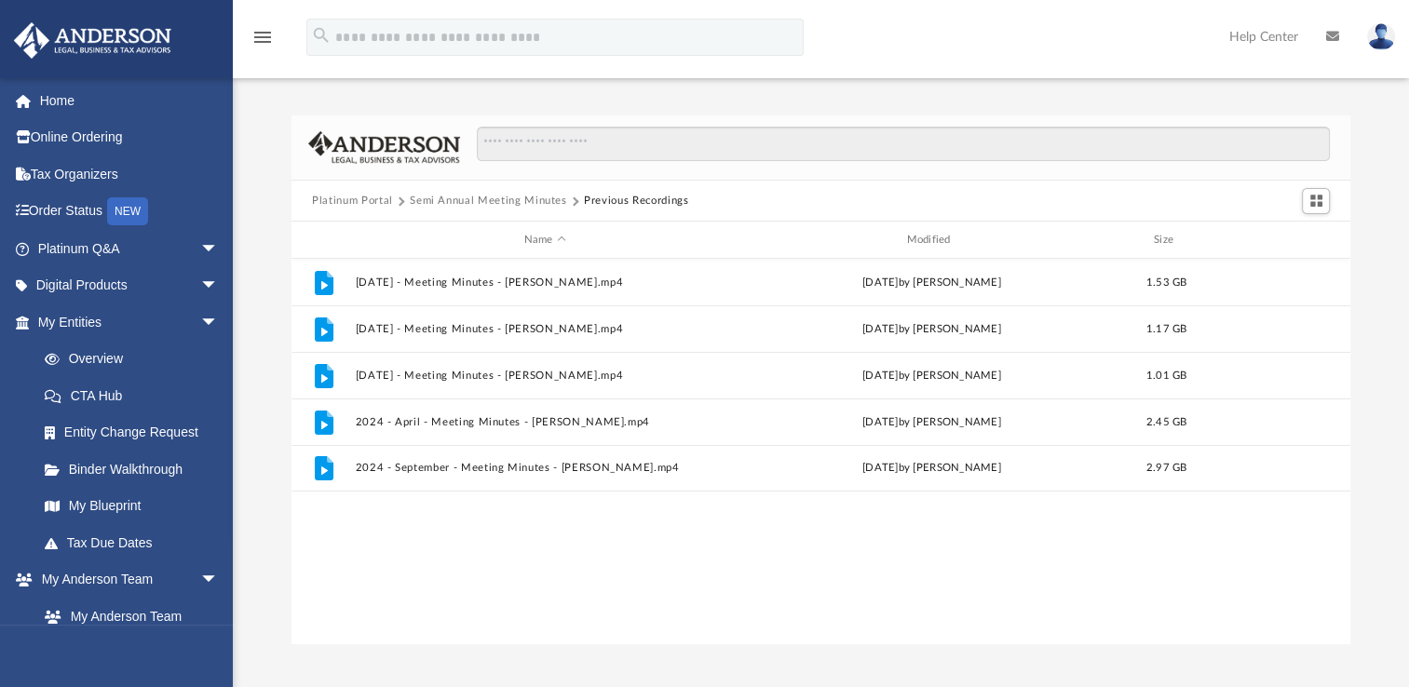
click at [495, 199] on button "Semi Annual Meeting Minutes" at bounding box center [488, 201] width 157 height 17
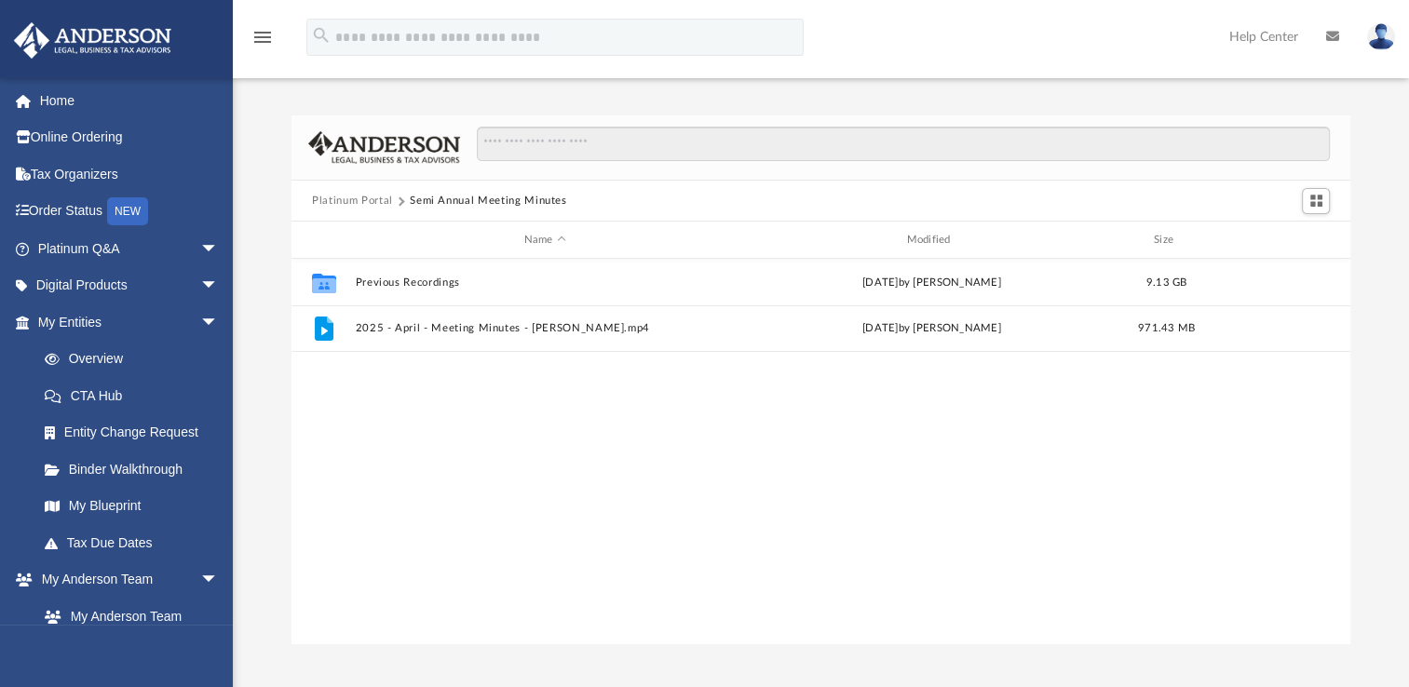
click at [330, 194] on button "Platinum Portal" at bounding box center [352, 201] width 81 height 17
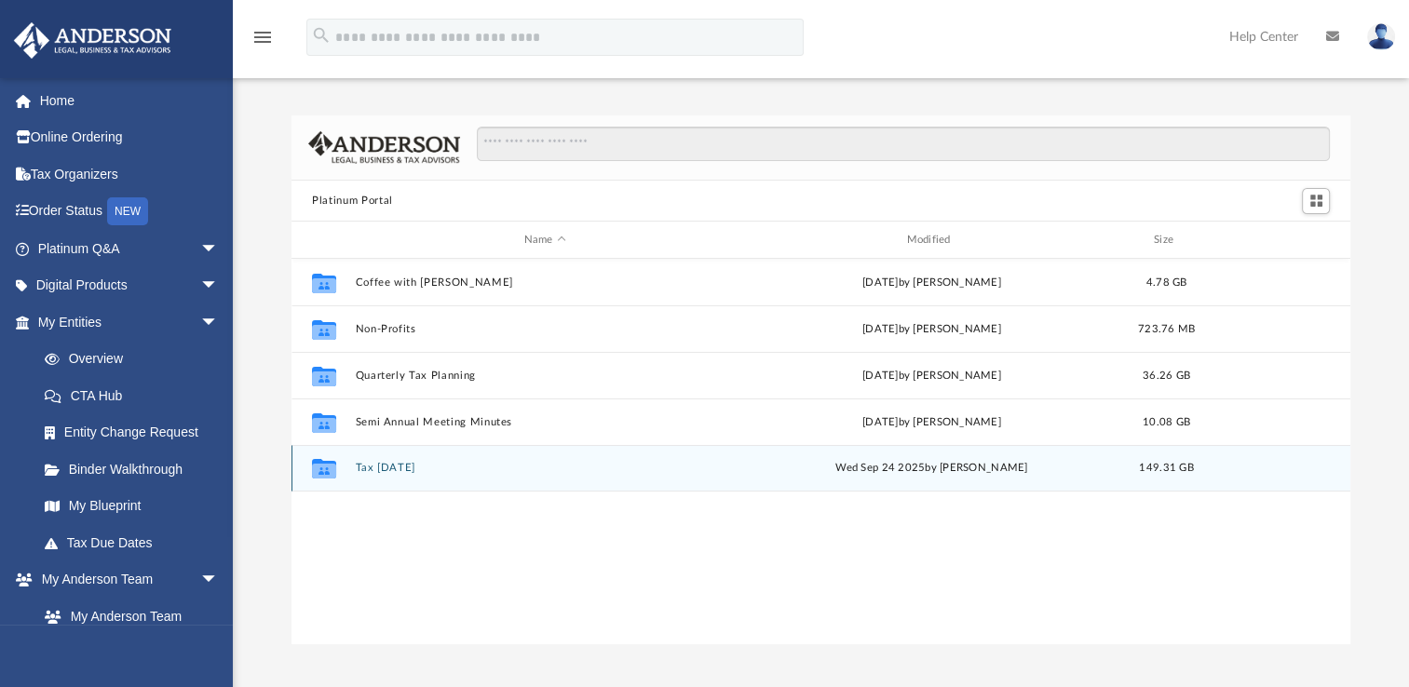
click at [375, 472] on button "Tax Tuesday" at bounding box center [545, 468] width 379 height 12
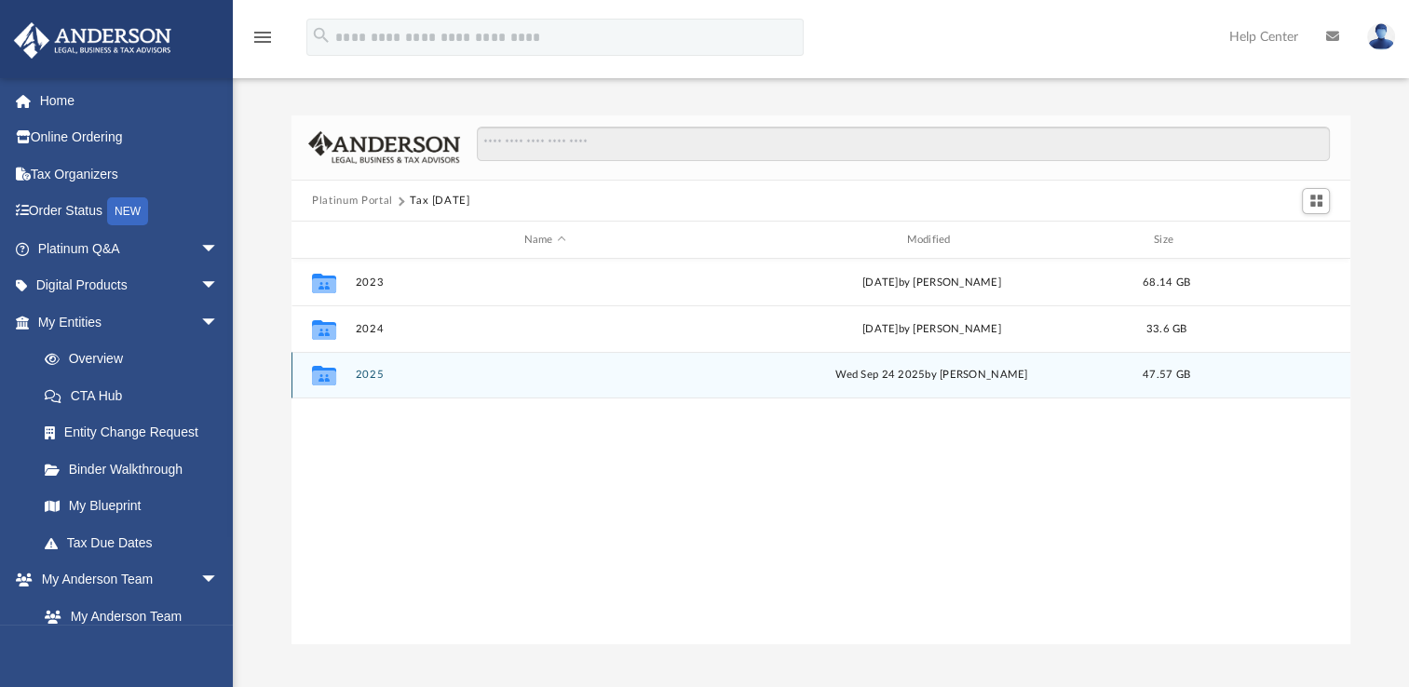
click at [373, 366] on div "Collaborated Folder 2025 Wed Sep 24 2025 by Zyan Treadwell 47.57 GB" at bounding box center [821, 375] width 1059 height 47
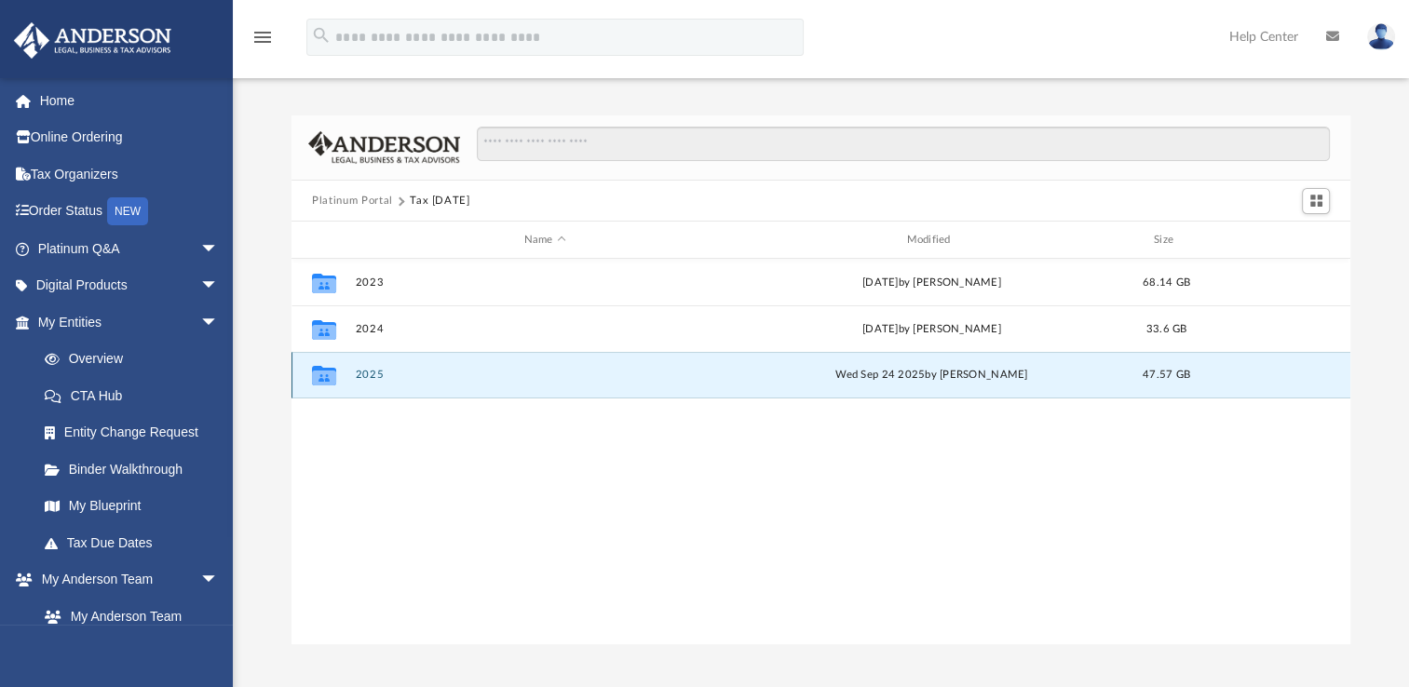
click at [368, 376] on button "2025" at bounding box center [545, 375] width 379 height 12
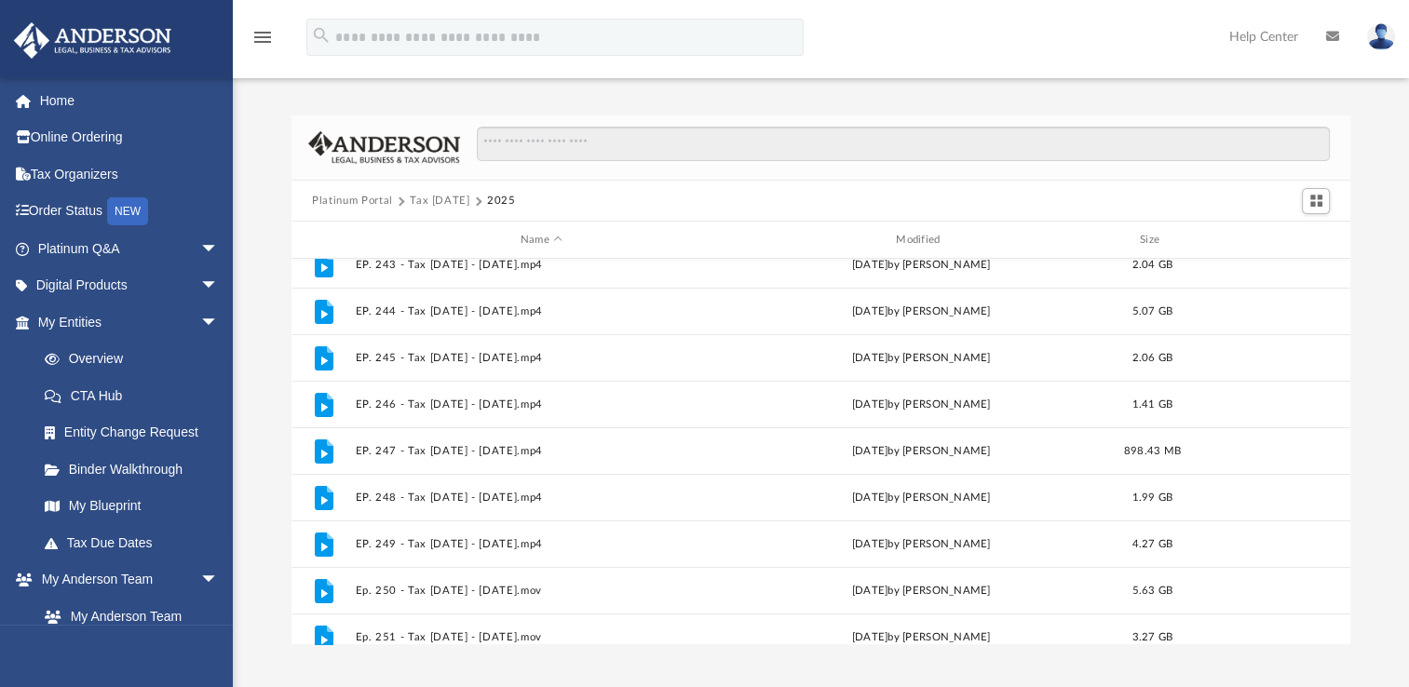
scroll to position [499, 0]
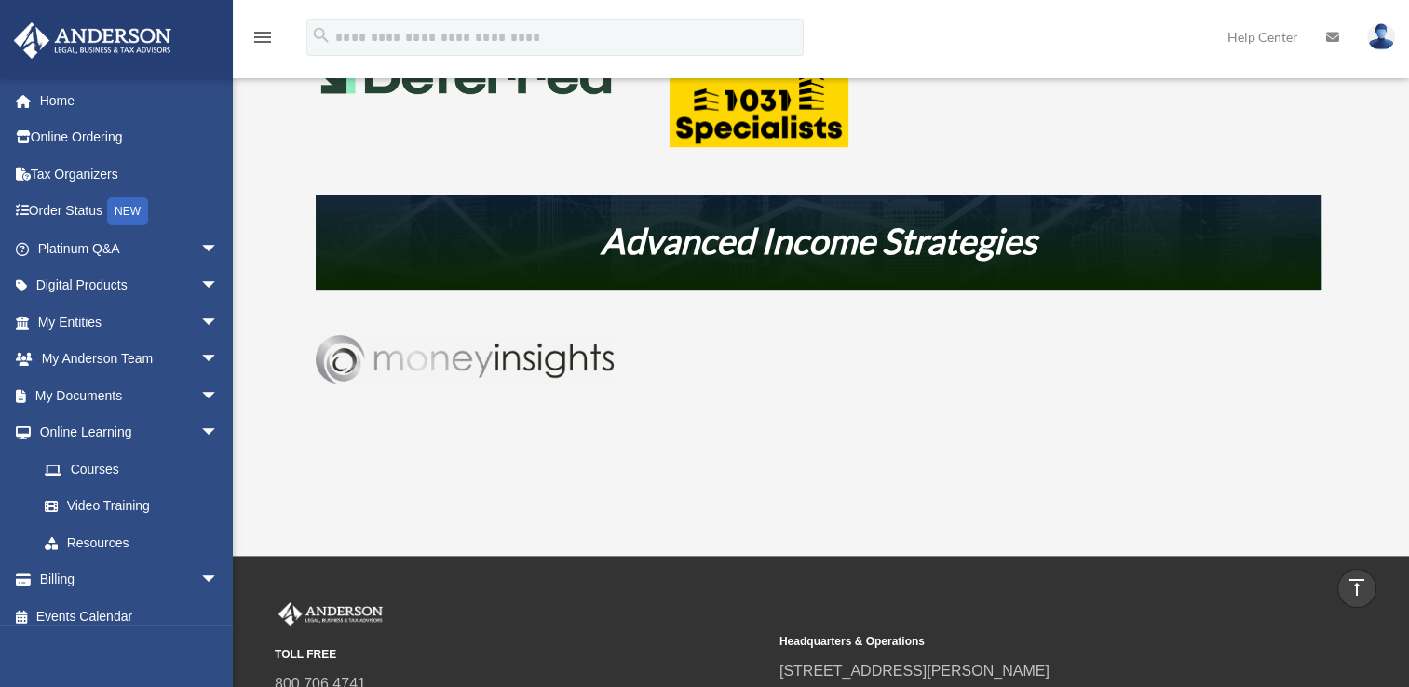
scroll to position [1028, 0]
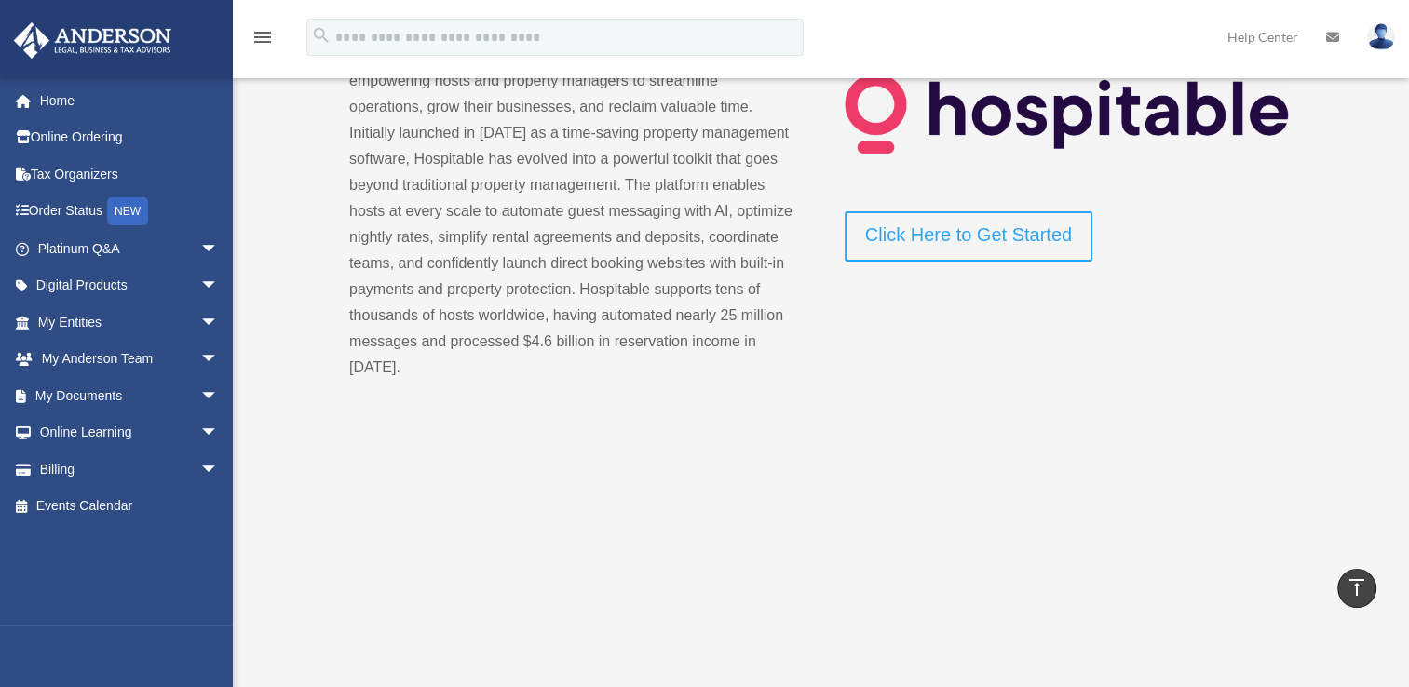
scroll to position [161, 0]
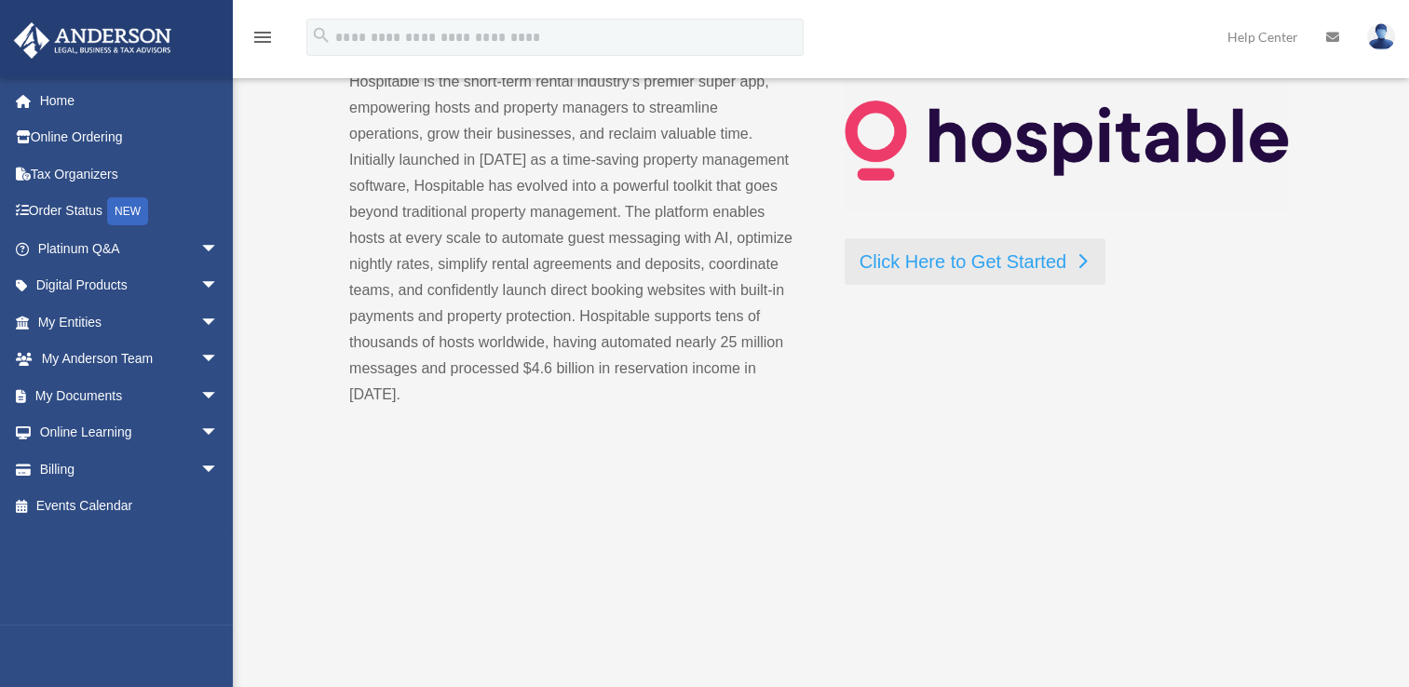
click at [939, 246] on link "Click Here to Get Started" at bounding box center [975, 261] width 261 height 47
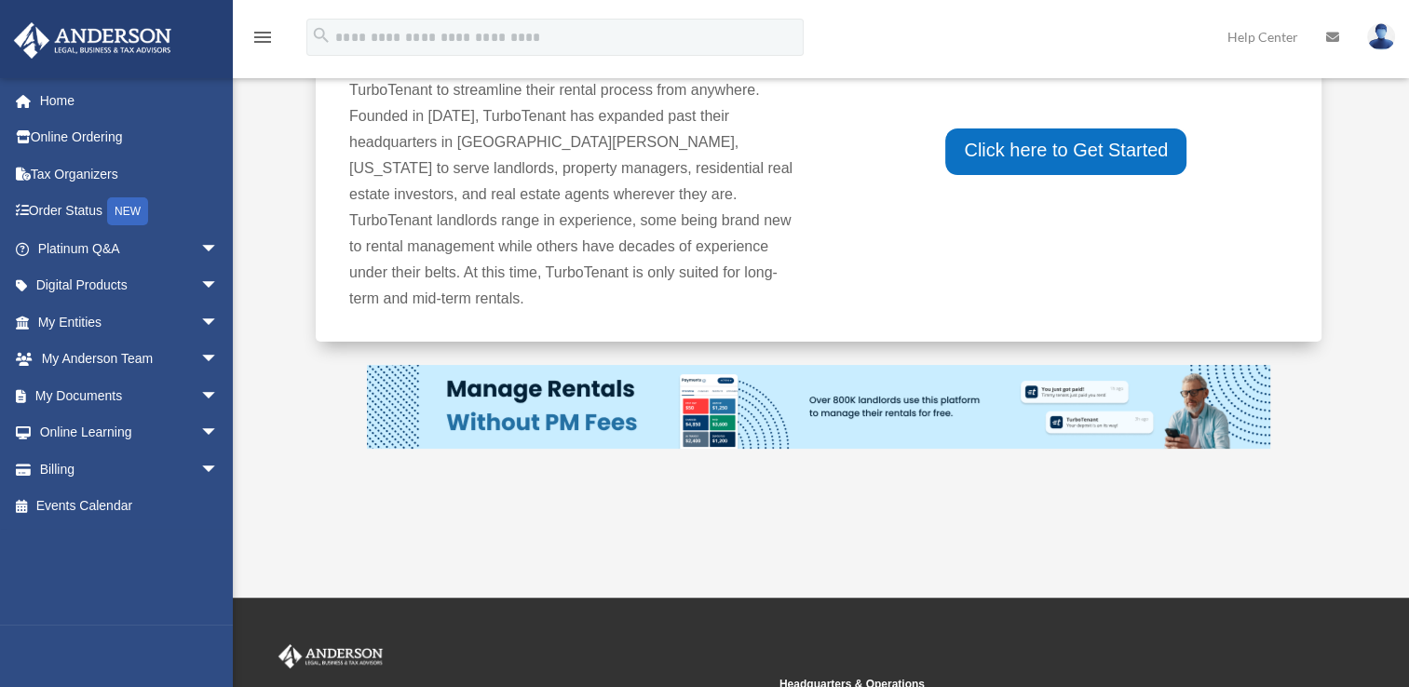
scroll to position [292, 0]
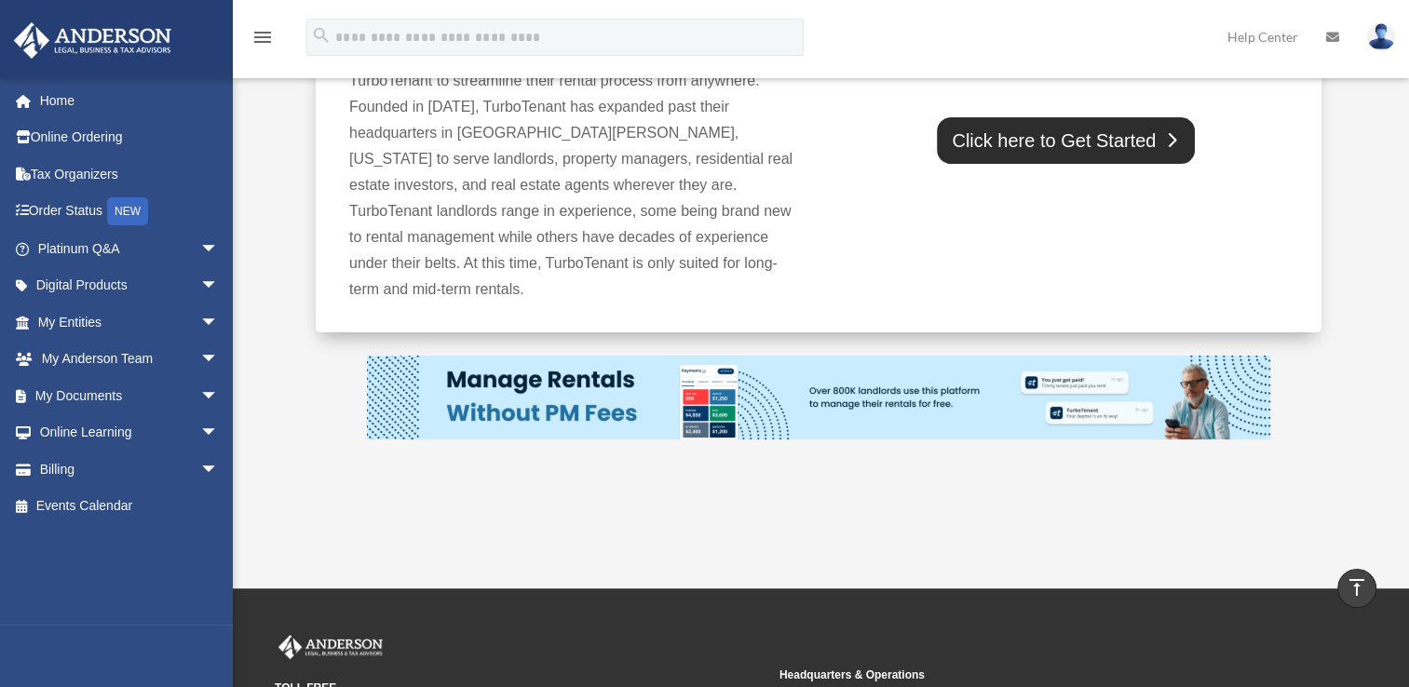
click at [1054, 143] on link "Click here to Get Started" at bounding box center [1066, 140] width 258 height 47
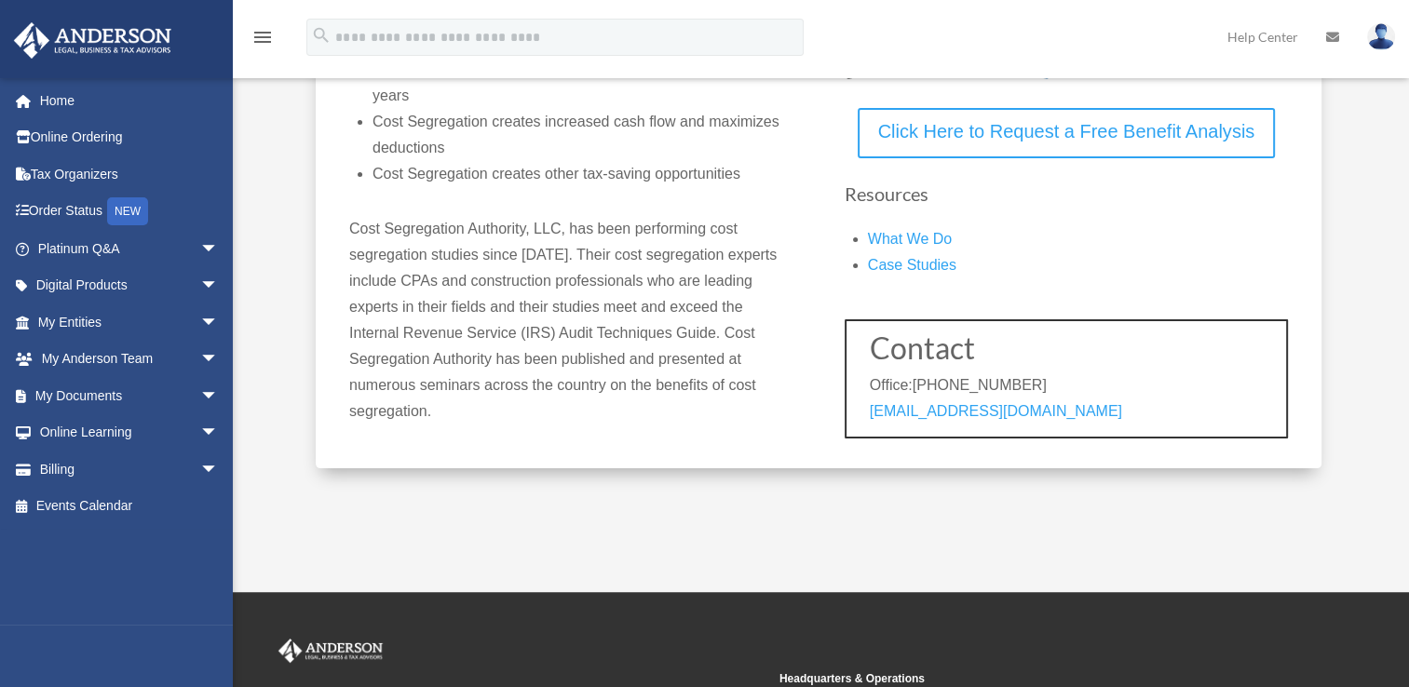
scroll to position [294, 0]
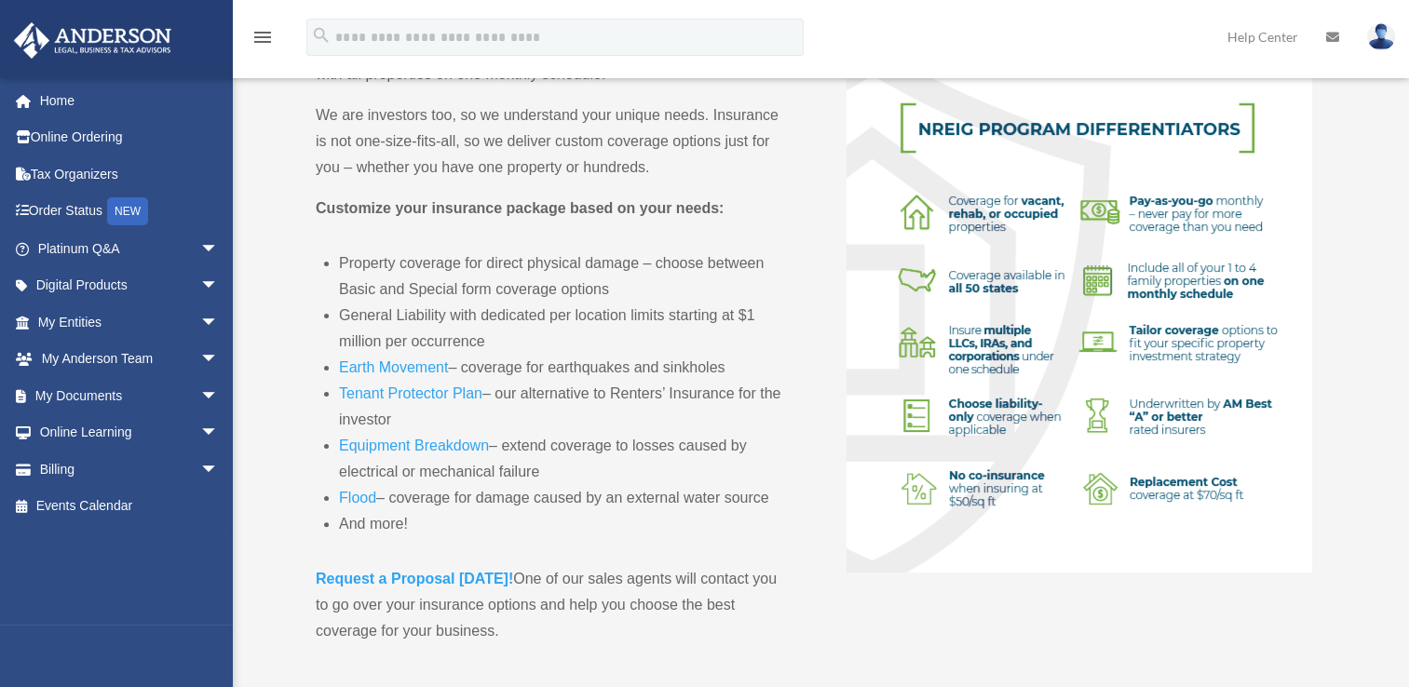
scroll to position [381, 0]
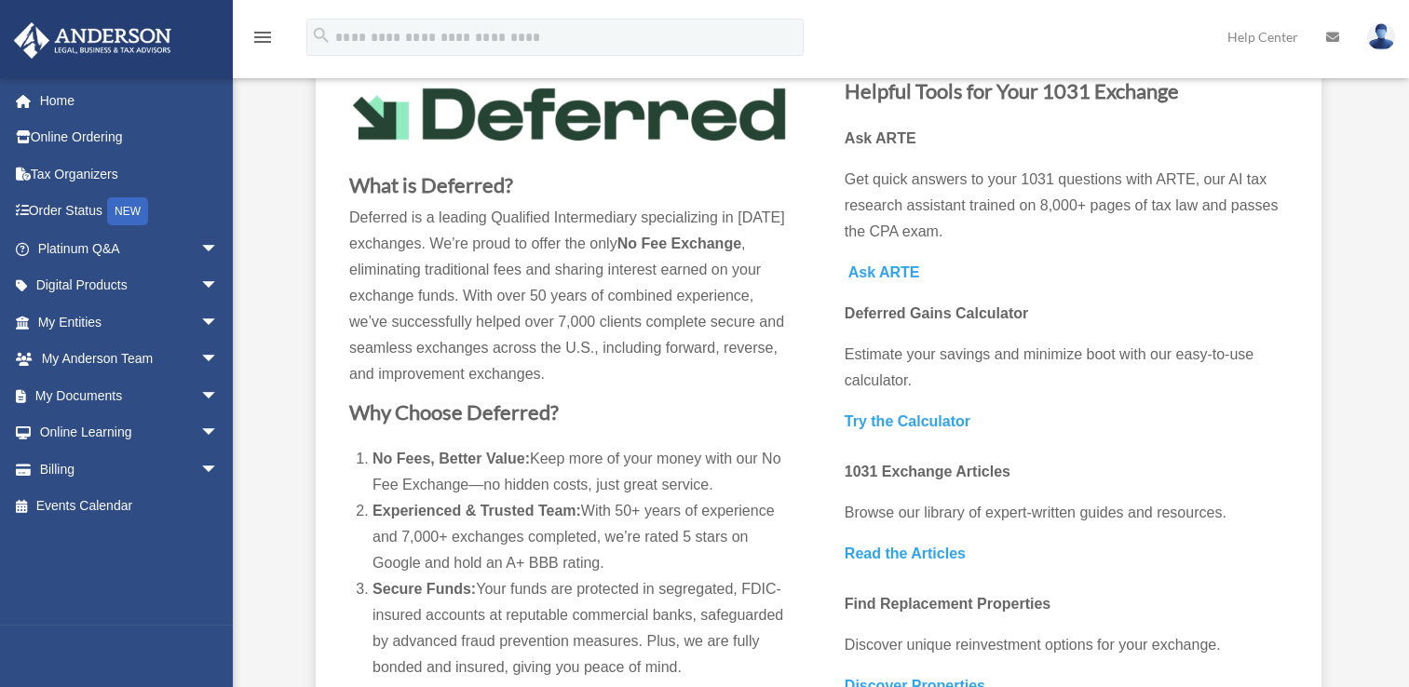
scroll to position [218, 0]
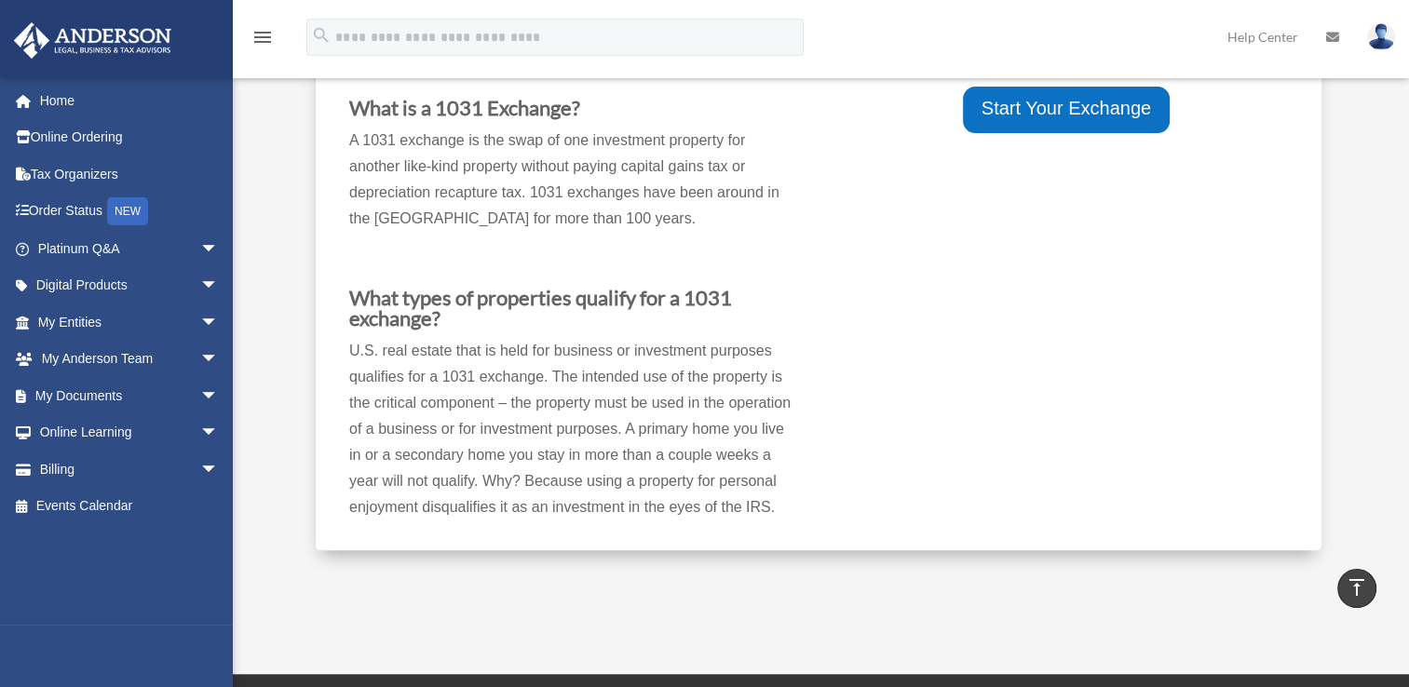
scroll to position [625, 0]
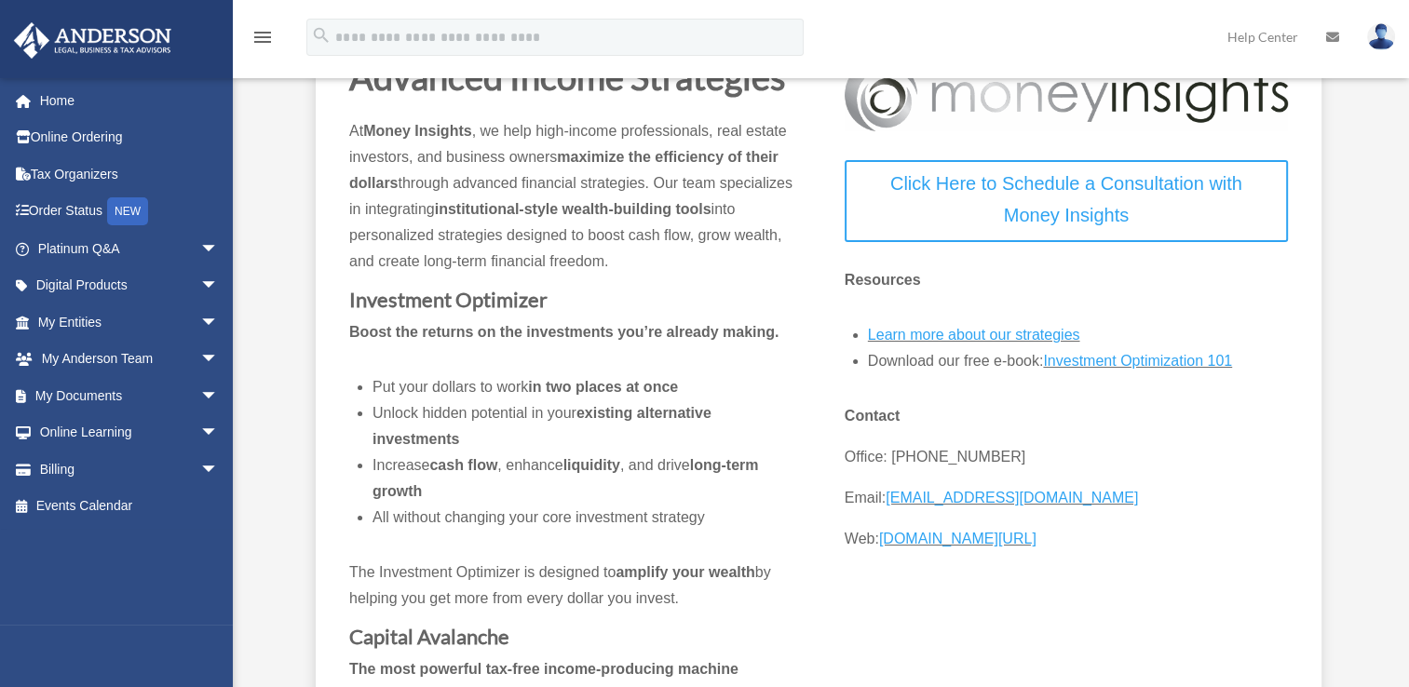
scroll to position [65, 0]
